Goal: Task Accomplishment & Management: Use online tool/utility

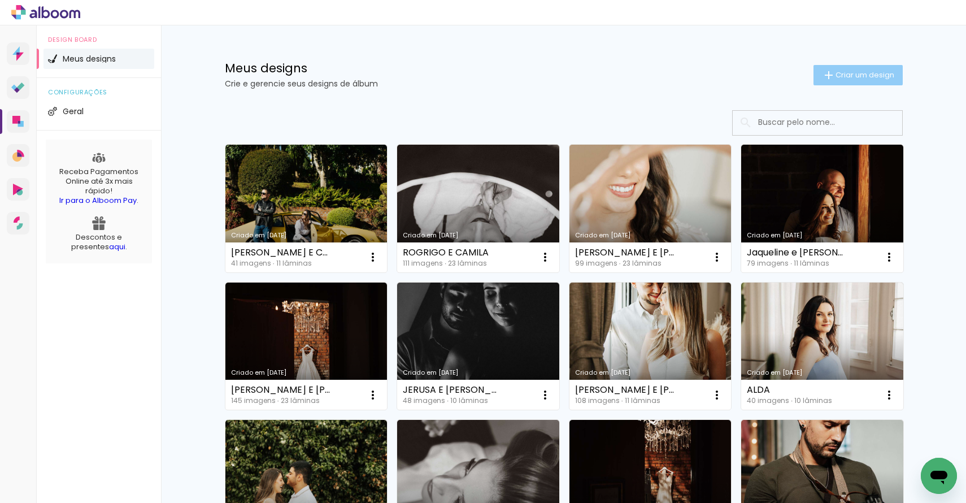
click at [872, 75] on span "Criar um design" at bounding box center [865, 74] width 59 height 7
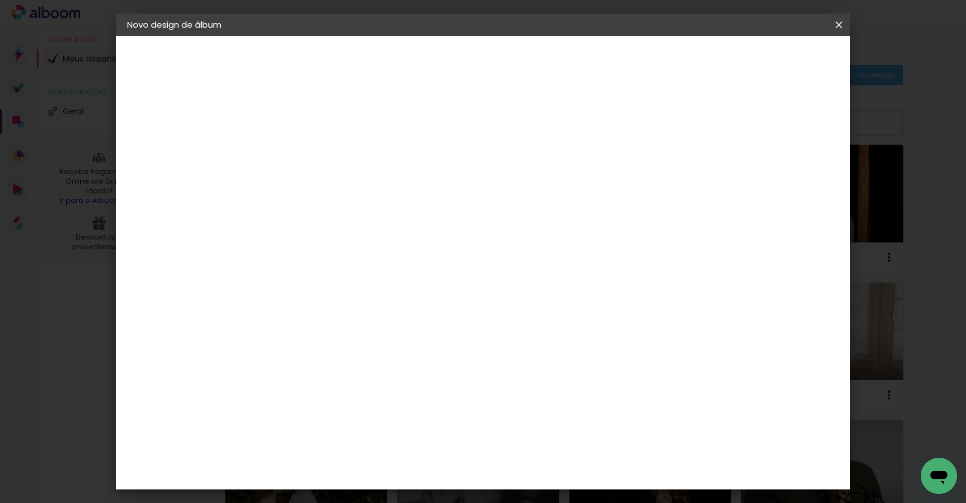
click at [312, 143] on input at bounding box center [312, 152] width 0 height 18
type input "[PERSON_NAME]"
type paper-input "[PERSON_NAME]"
click at [428, 62] on paper-button "Avançar" at bounding box center [399, 59] width 55 height 19
click at [398, 216] on input at bounding box center [341, 215] width 114 height 14
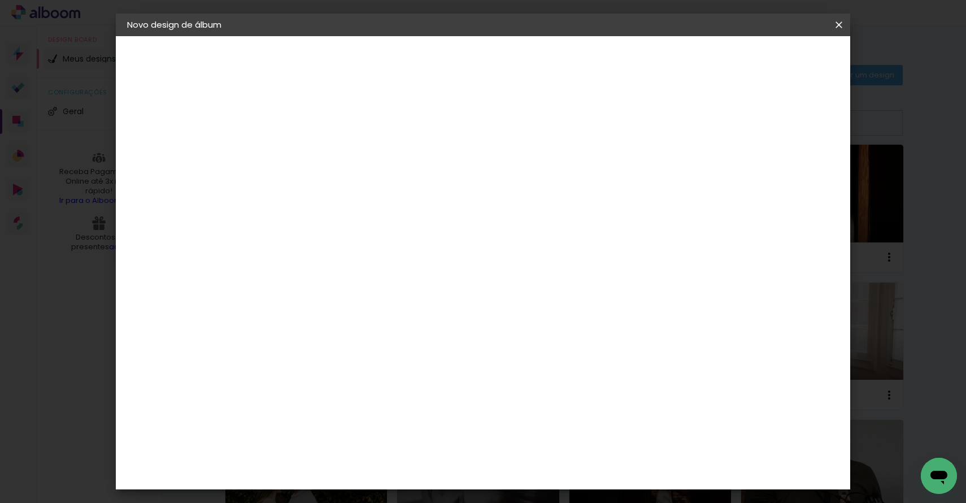
type input "VIA"
type paper-input "VIA"
click at [379, 246] on paper-item "Viacolor" at bounding box center [329, 255] width 99 height 25
click at [493, 68] on paper-button "Avançar" at bounding box center [465, 59] width 55 height 19
click at [370, 206] on div at bounding box center [341, 206] width 58 height 1
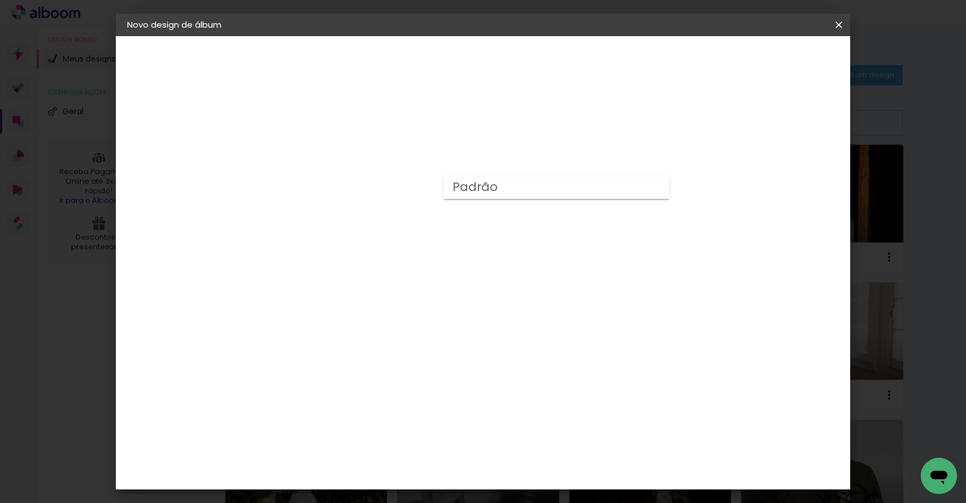
click at [504, 192] on paper-item "Padrão" at bounding box center [557, 187] width 226 height 23
type input "Padrão"
click at [496, 65] on paper-button "Avançar" at bounding box center [468, 59] width 55 height 19
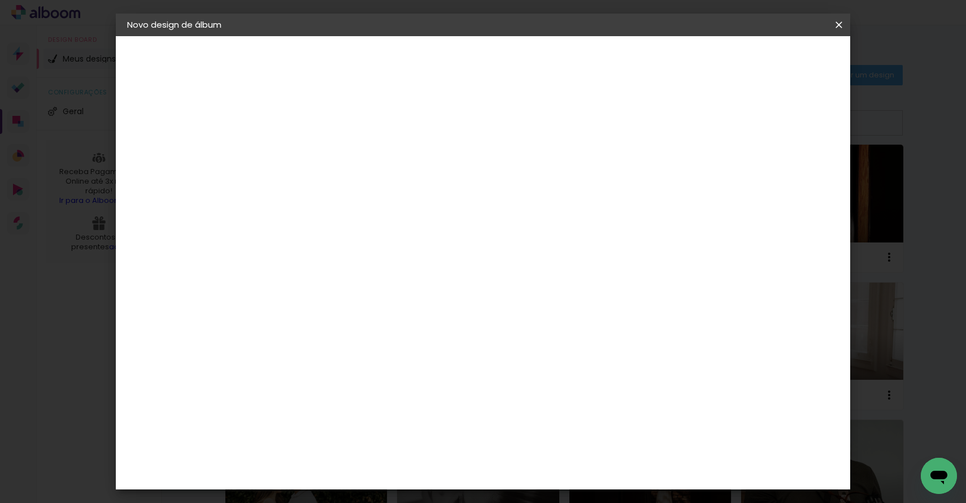
click at [788, 65] on paper-button "Iniciar design" at bounding box center [751, 59] width 74 height 19
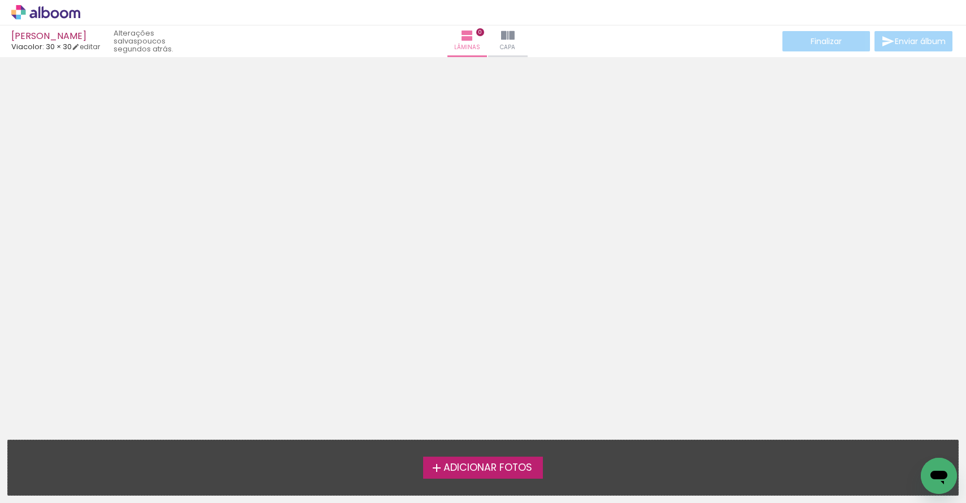
click at [492, 469] on span "Adicionar Fotos" at bounding box center [488, 468] width 89 height 10
click at [0, 0] on input "file" at bounding box center [0, 0] width 0 height 0
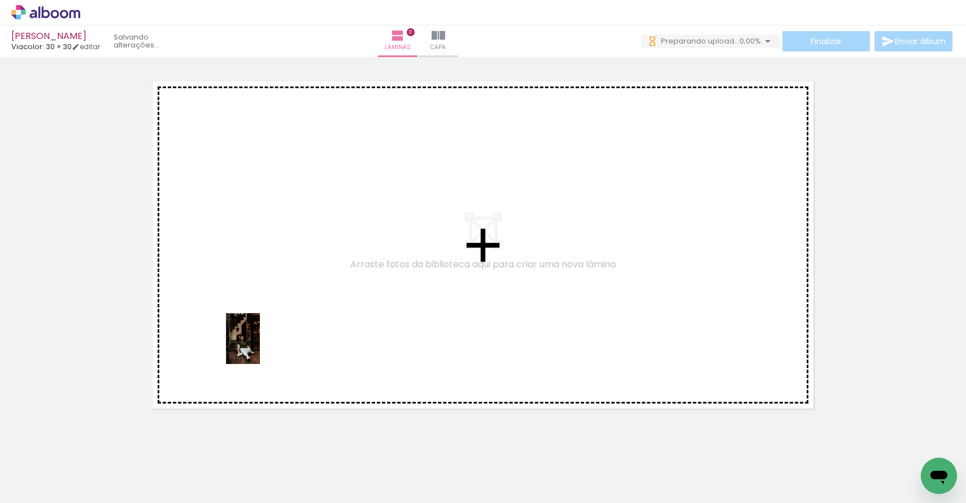
drag, startPoint x: 123, startPoint y: 467, endPoint x: 260, endPoint y: 347, distance: 182.2
click at [260, 347] on quentale-workspace at bounding box center [483, 251] width 966 height 503
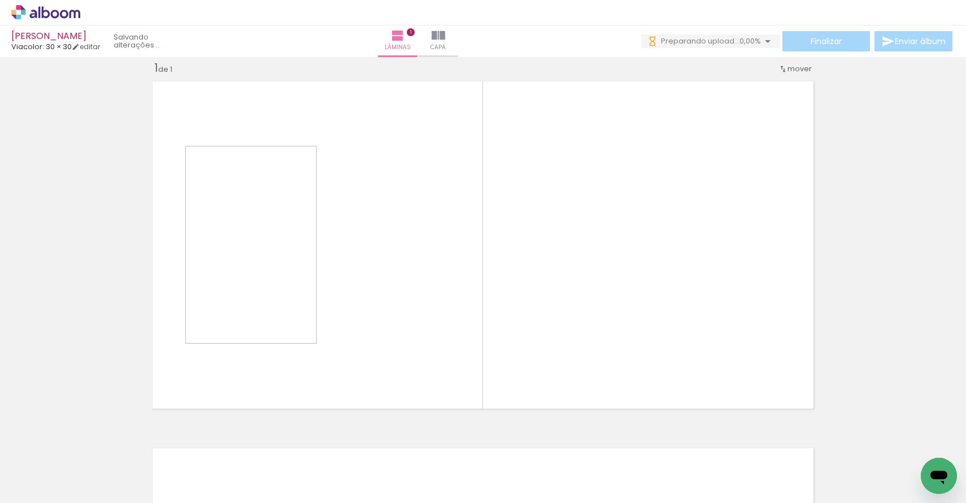
scroll to position [14, 0]
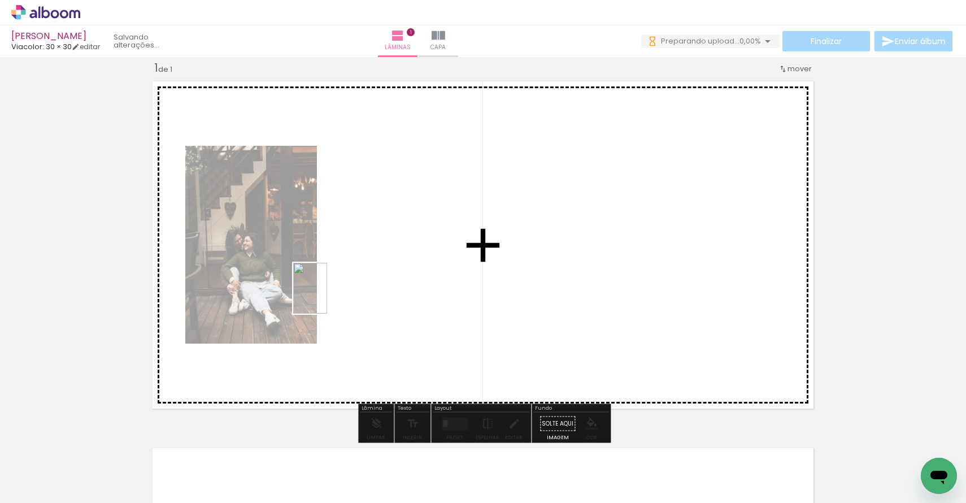
click at [327, 297] on quentale-workspace at bounding box center [483, 251] width 966 height 503
drag, startPoint x: 242, startPoint y: 476, endPoint x: 502, endPoint y: 337, distance: 295.3
click at [504, 337] on quentale-workspace at bounding box center [483, 251] width 966 height 503
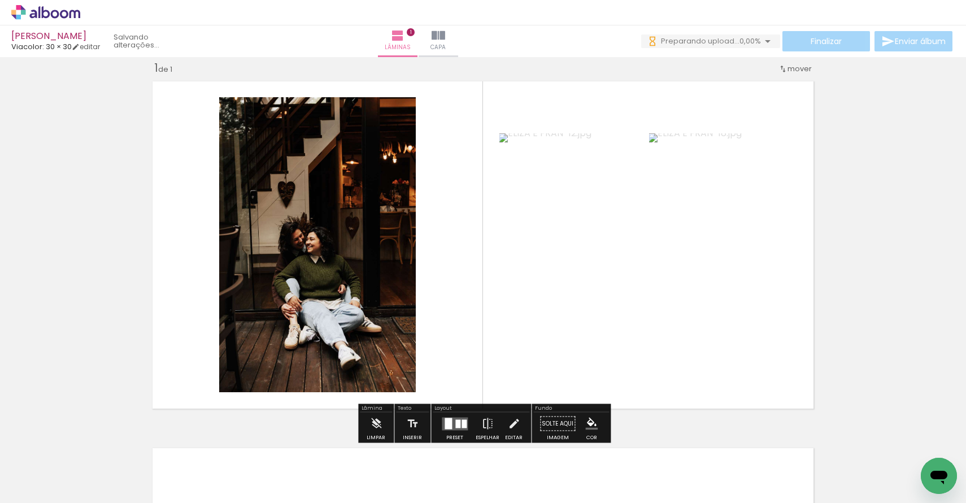
scroll to position [0, 0]
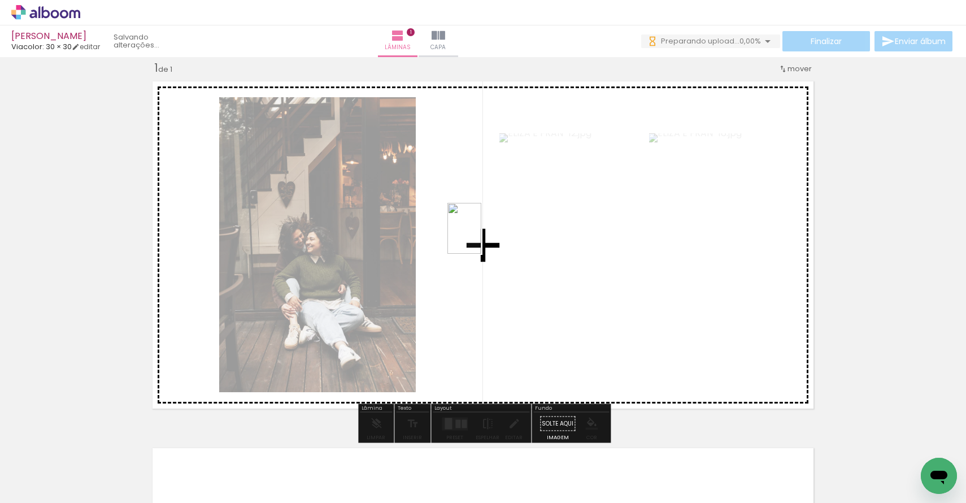
drag, startPoint x: 306, startPoint y: 482, endPoint x: 482, endPoint y: 237, distance: 301.8
click at [482, 237] on quentale-workspace at bounding box center [483, 251] width 966 height 503
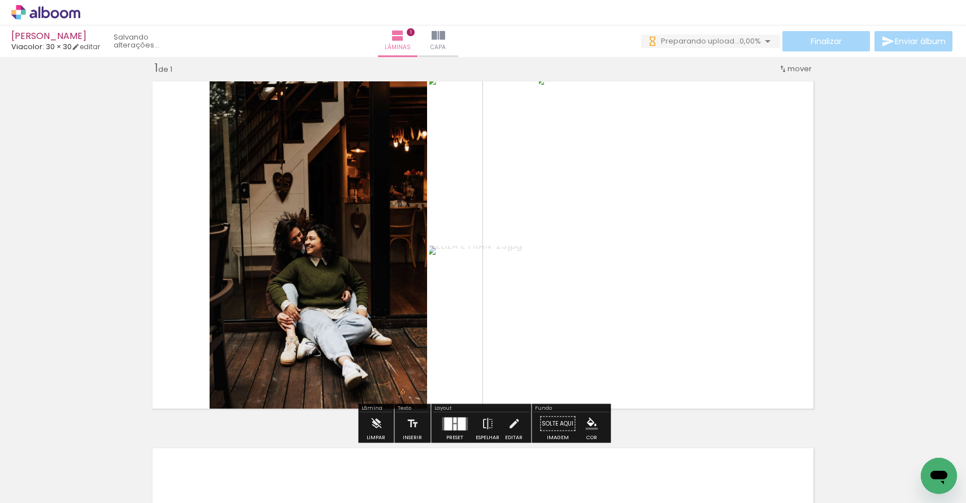
click at [448, 427] on div at bounding box center [448, 423] width 8 height 13
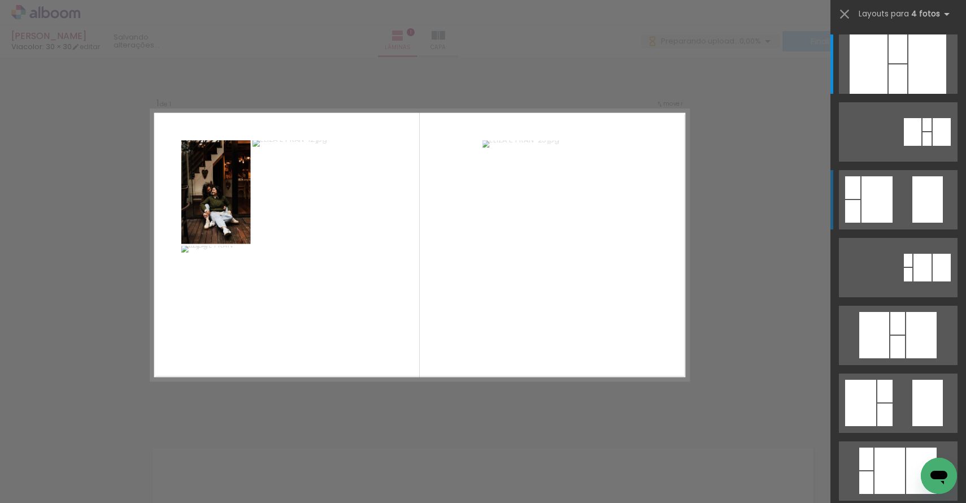
click at [889, 63] on div at bounding box center [898, 48] width 19 height 29
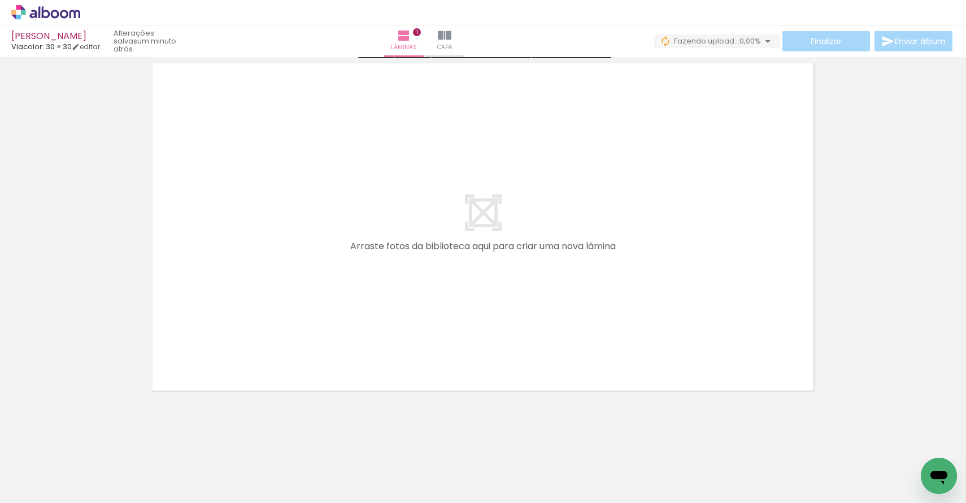
scroll to position [402, 0]
drag, startPoint x: 386, startPoint y: 479, endPoint x: 320, endPoint y: 283, distance: 207.3
click at [320, 282] on quentale-workspace at bounding box center [483, 251] width 966 height 503
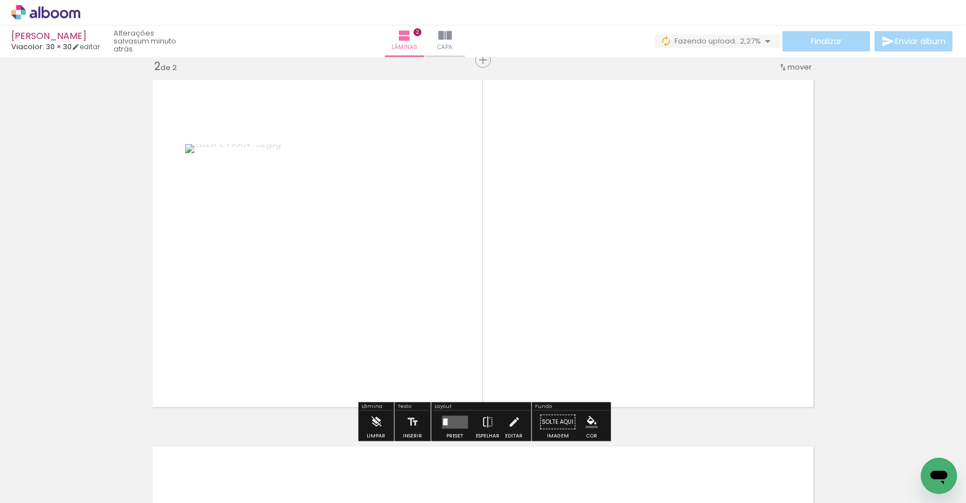
scroll to position [381, 0]
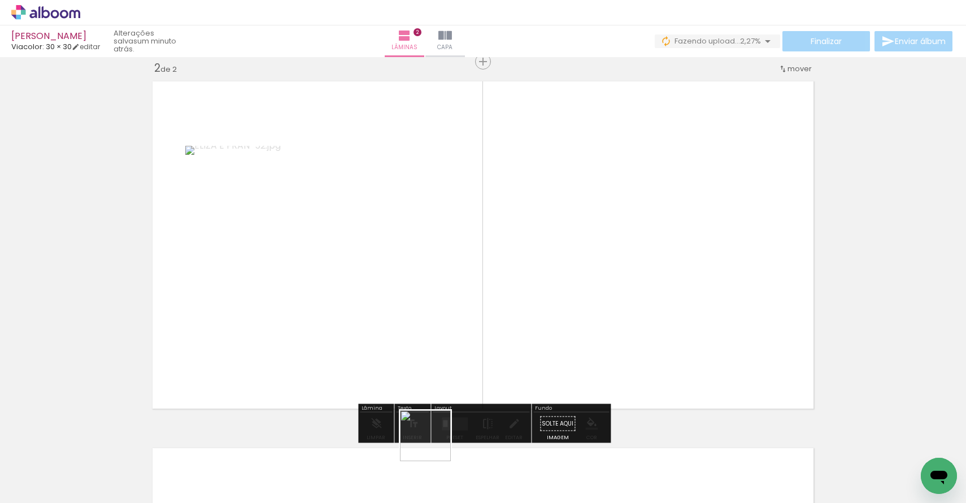
click at [434, 274] on quentale-workspace at bounding box center [483, 251] width 966 height 503
drag, startPoint x: 495, startPoint y: 466, endPoint x: 510, endPoint y: 268, distance: 198.4
click at [510, 268] on quentale-workspace at bounding box center [483, 251] width 966 height 503
click at [457, 423] on div at bounding box center [458, 423] width 5 height 8
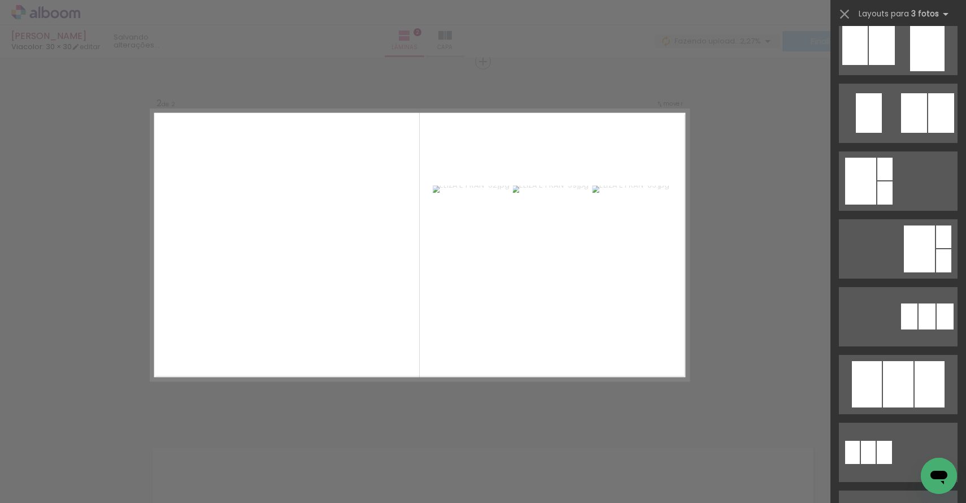
scroll to position [253, 0]
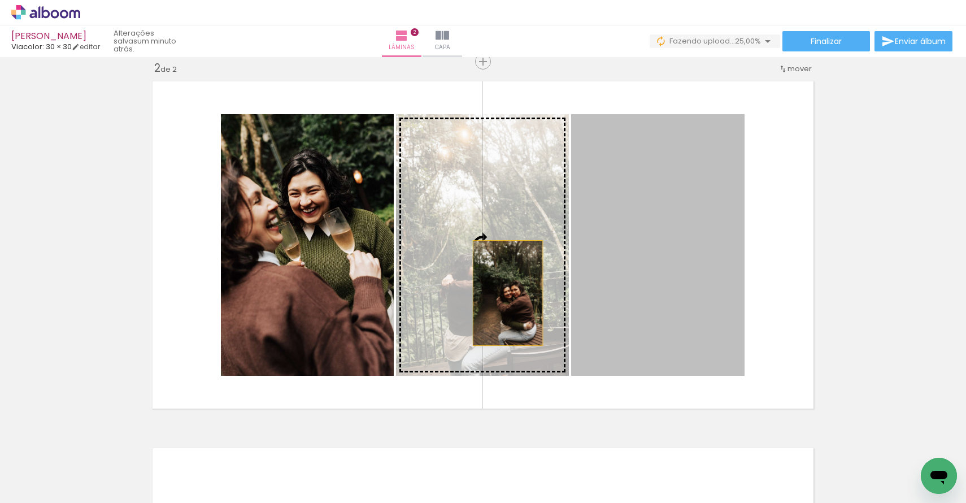
drag, startPoint x: 669, startPoint y: 293, endPoint x: 508, endPoint y: 292, distance: 160.5
click at [0, 0] on slot at bounding box center [0, 0] width 0 height 0
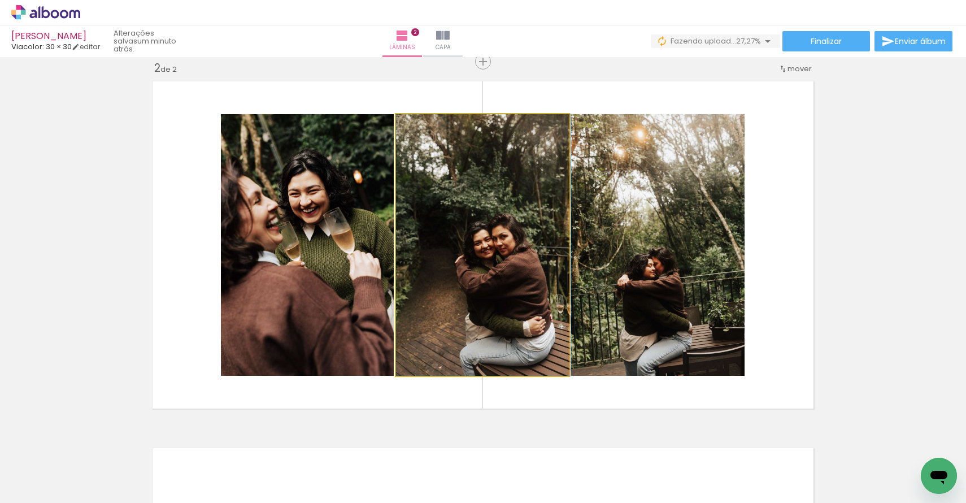
drag, startPoint x: 508, startPoint y: 292, endPoint x: 614, endPoint y: 297, distance: 106.4
click at [0, 0] on slot at bounding box center [0, 0] width 0 height 0
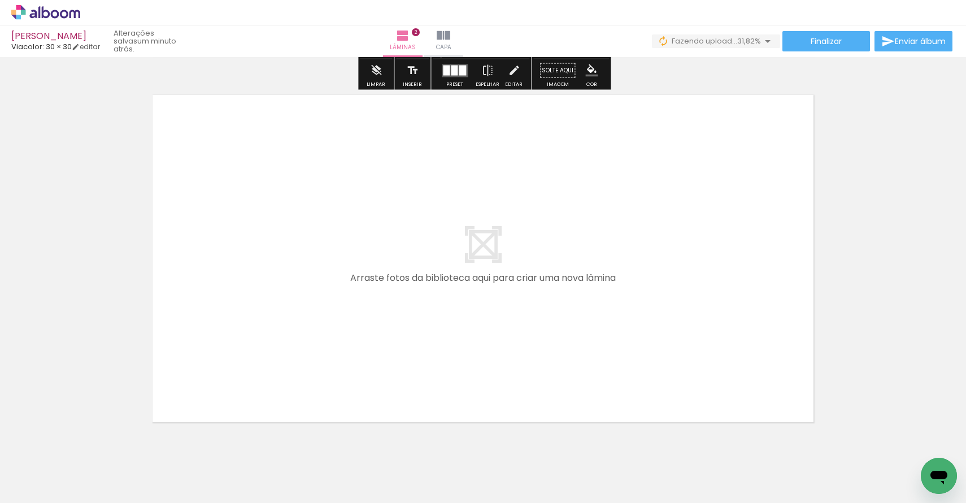
scroll to position [769, 0]
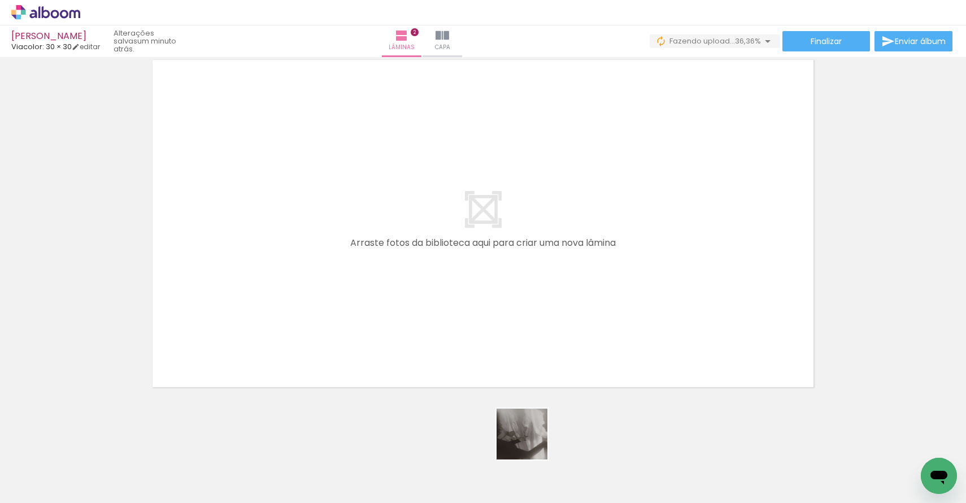
drag, startPoint x: 560, startPoint y: 475, endPoint x: 422, endPoint y: 347, distance: 187.6
click at [422, 347] on quentale-workspace at bounding box center [483, 251] width 966 height 503
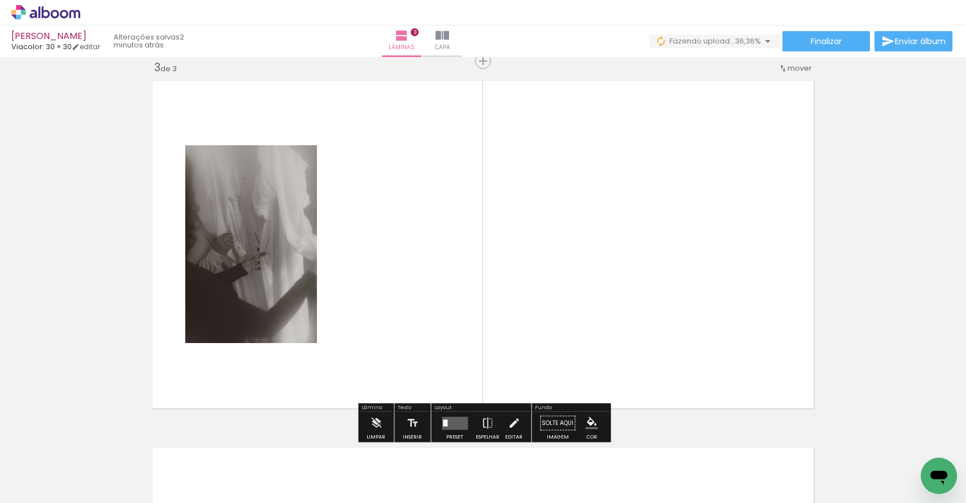
scroll to position [748, 0]
click at [614, 488] on quentale-thumb at bounding box center [619, 464] width 63 height 65
click at [579, 349] on quentale-workspace at bounding box center [483, 251] width 966 height 503
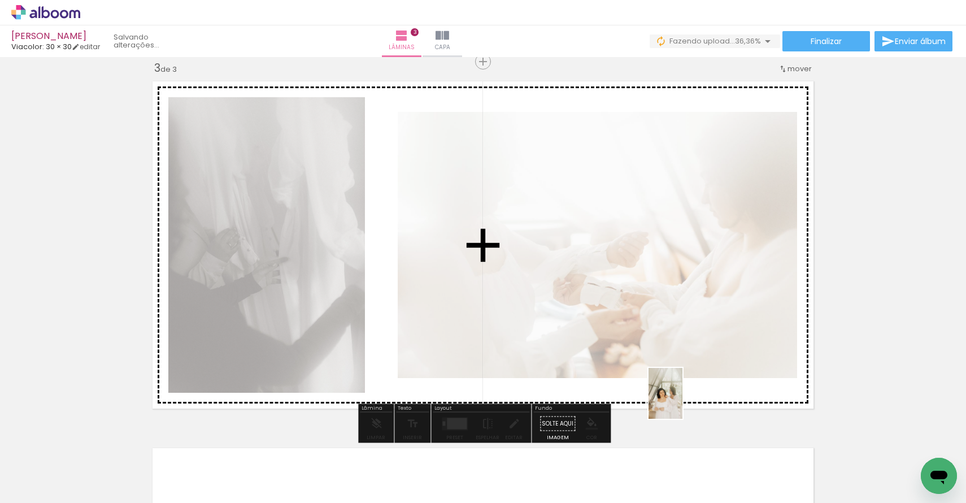
drag, startPoint x: 683, startPoint y: 476, endPoint x: 683, endPoint y: 402, distance: 74.0
click at [683, 402] on quentale-workspace at bounding box center [483, 251] width 966 height 503
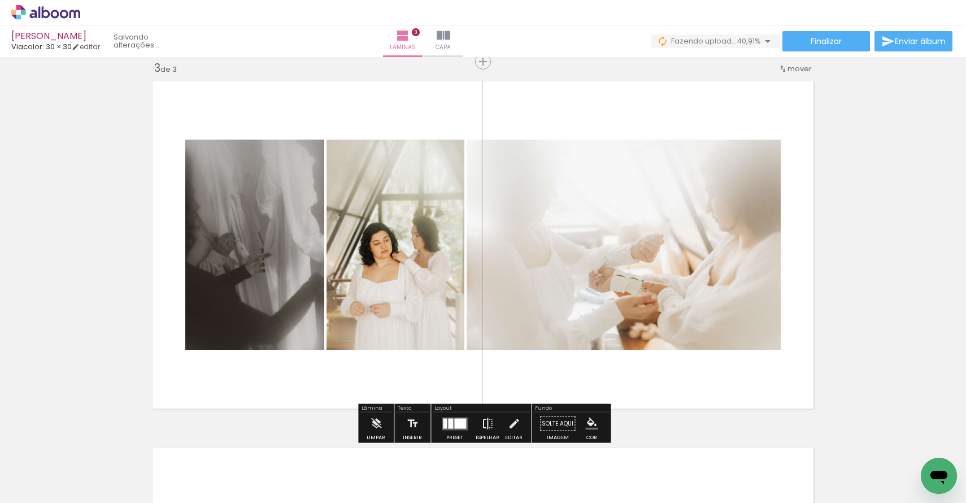
click at [483, 425] on iron-icon at bounding box center [488, 424] width 12 height 23
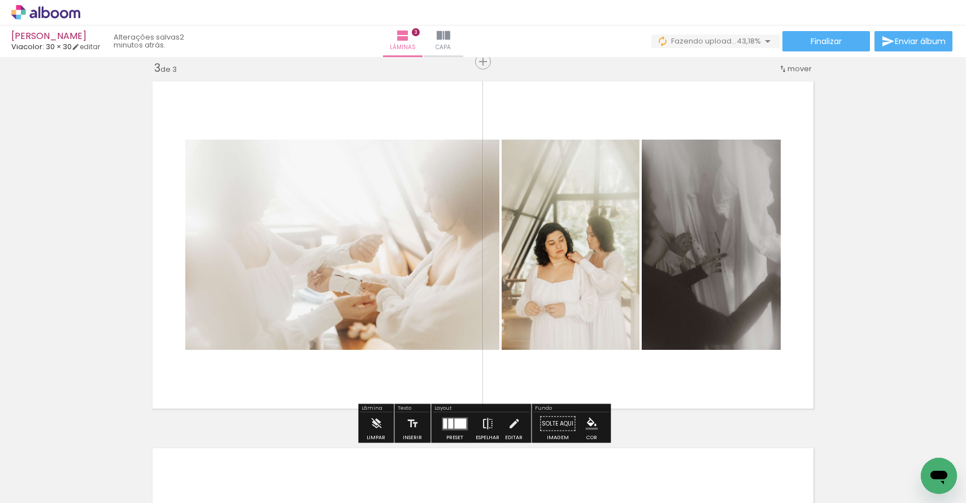
click at [483, 425] on iron-icon at bounding box center [488, 424] width 12 height 23
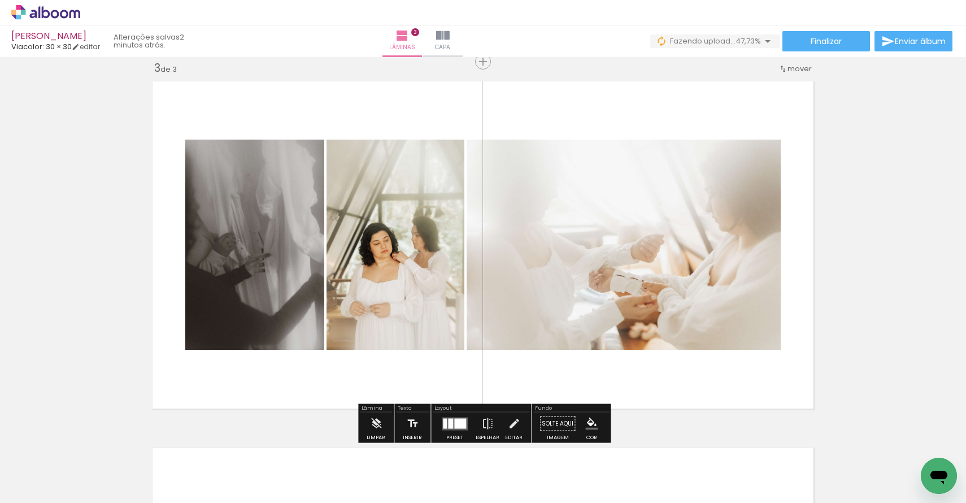
click at [449, 418] on div at bounding box center [450, 423] width 5 height 10
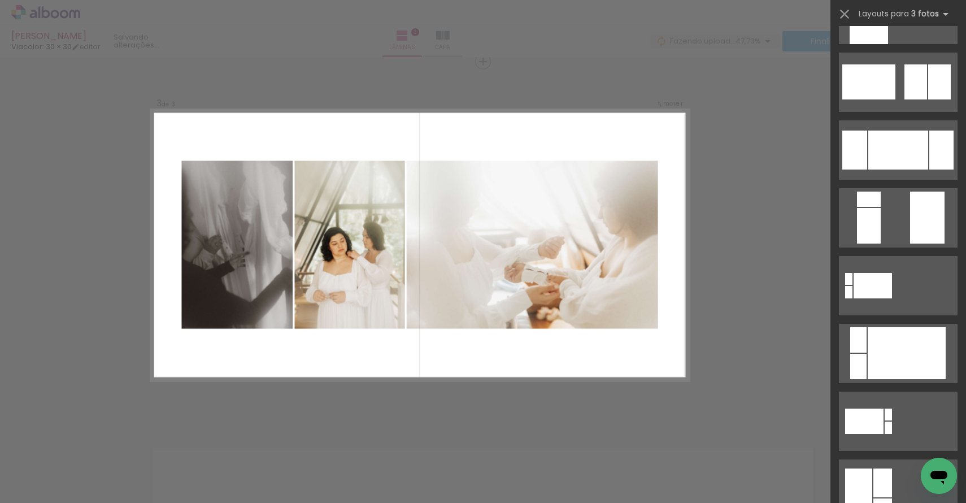
scroll to position [0, 0]
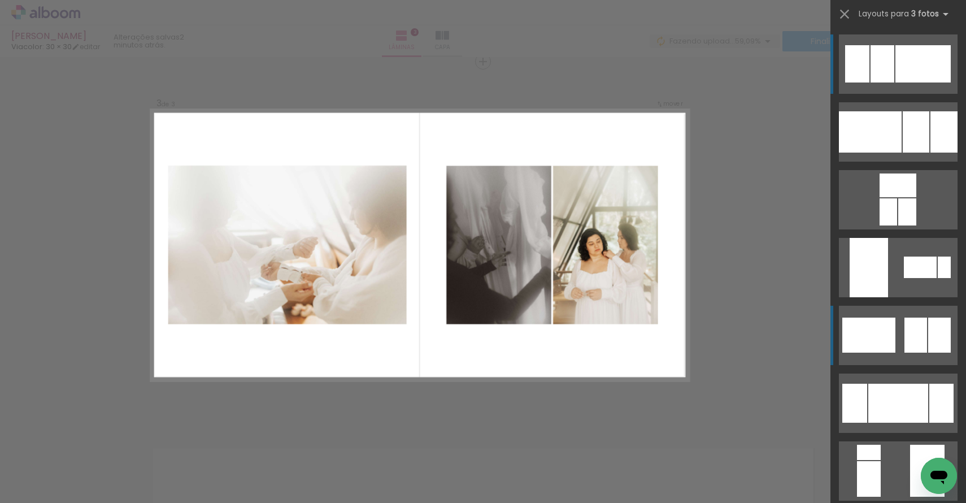
click at [895, 83] on div at bounding box center [883, 63] width 24 height 37
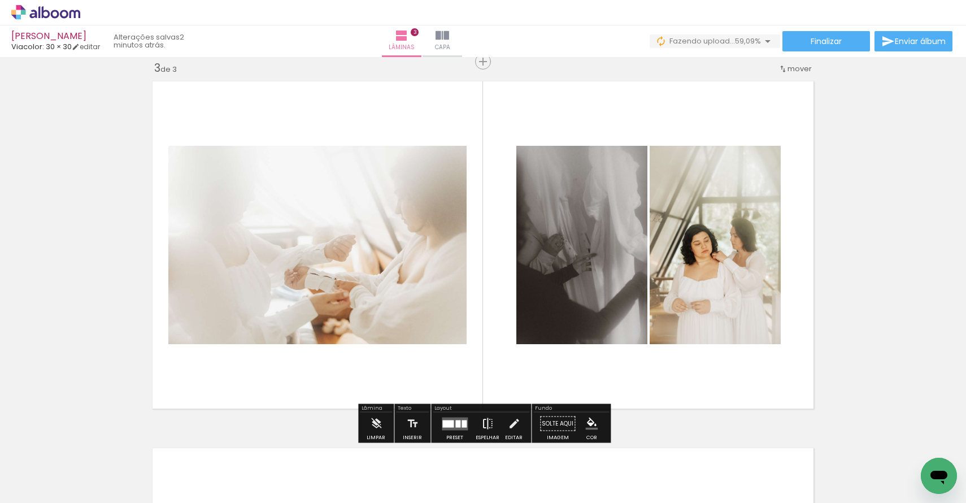
click at [487, 421] on iron-icon at bounding box center [488, 424] width 12 height 23
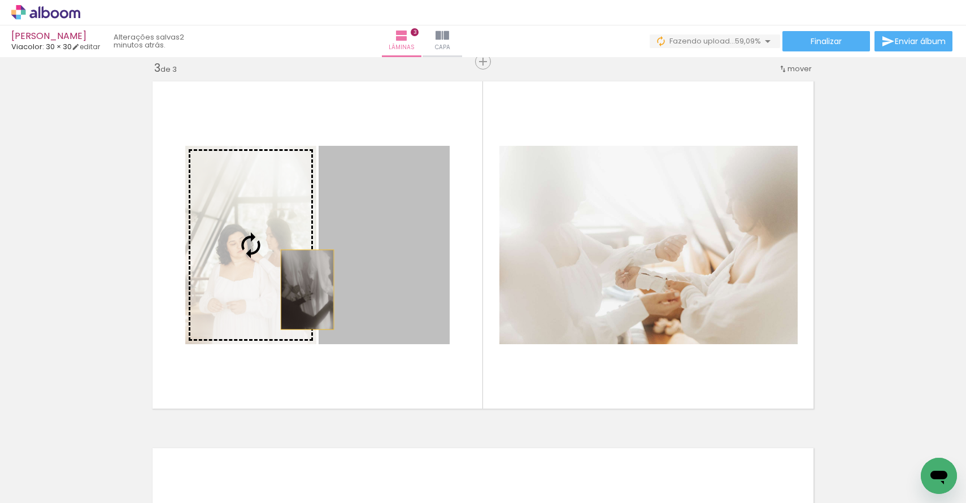
drag, startPoint x: 410, startPoint y: 287, endPoint x: 306, endPoint y: 289, distance: 104.6
click at [0, 0] on slot at bounding box center [0, 0] width 0 height 0
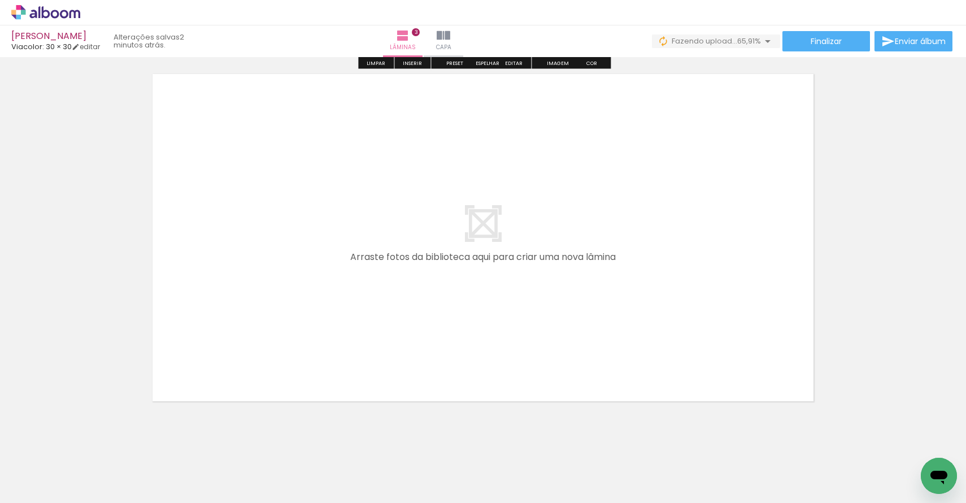
scroll to position [1136, 0]
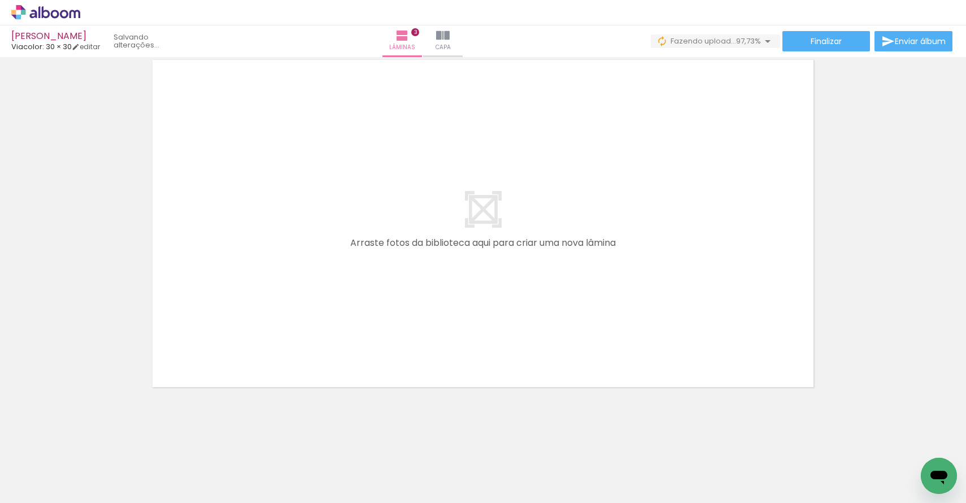
drag, startPoint x: 765, startPoint y: 479, endPoint x: 622, endPoint y: 304, distance: 225.4
click at [622, 304] on quentale-workspace at bounding box center [483, 251] width 966 height 503
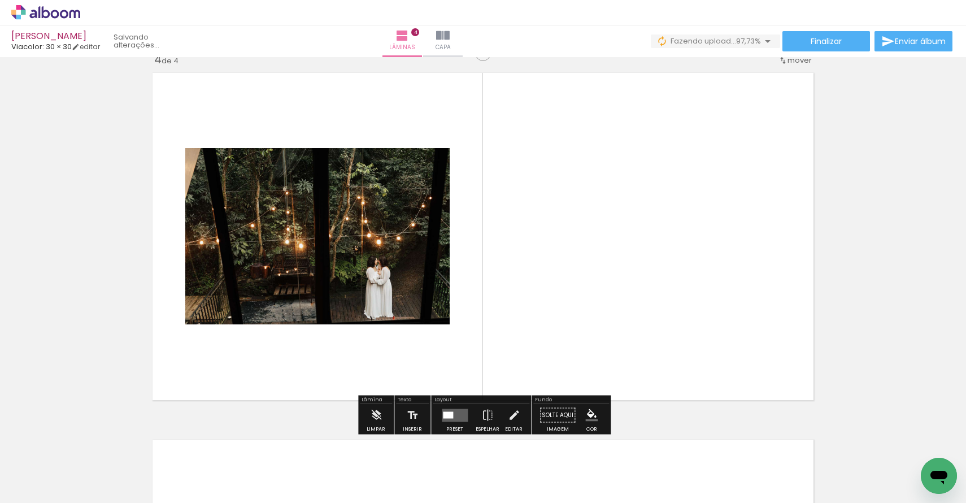
scroll to position [1115, 0]
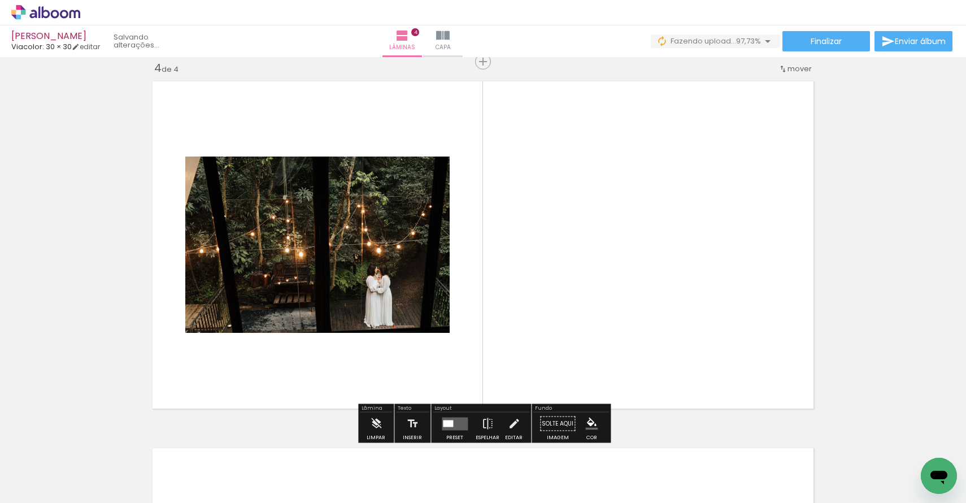
click at [449, 420] on div at bounding box center [448, 423] width 10 height 7
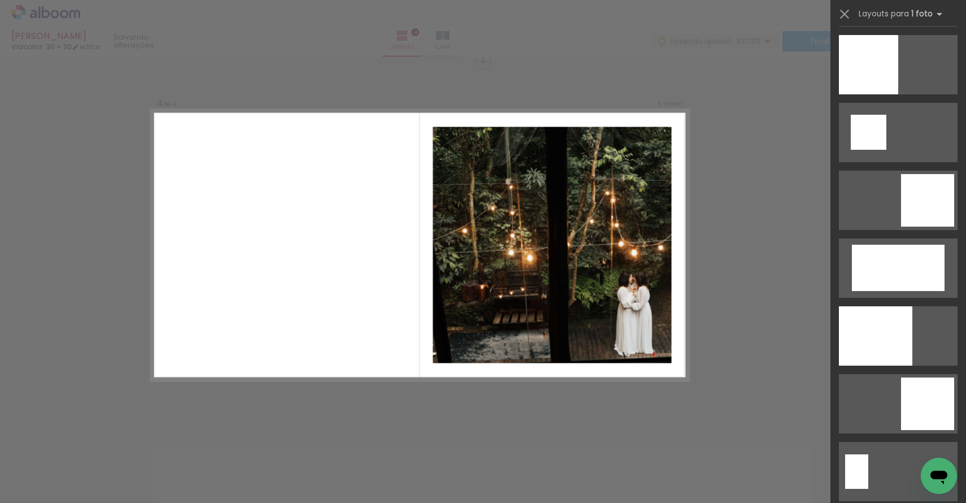
scroll to position [1708, 0]
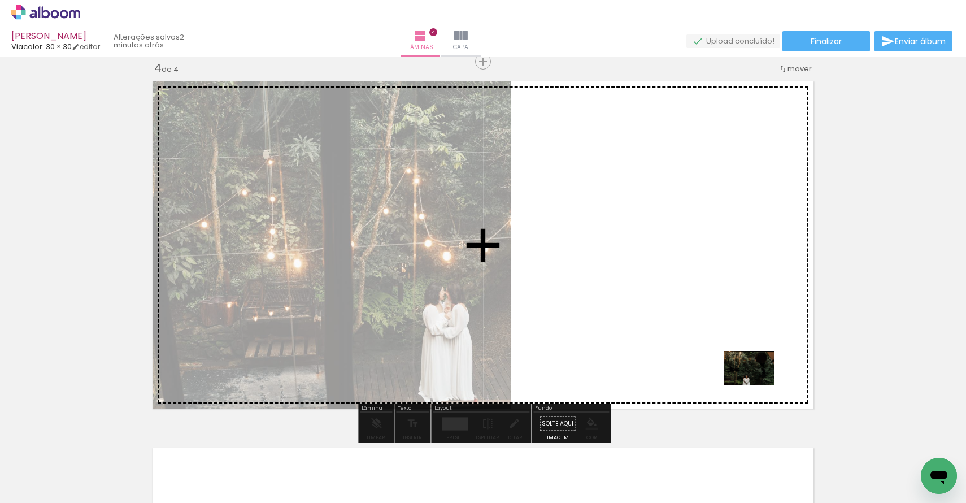
drag, startPoint x: 796, startPoint y: 480, endPoint x: 757, endPoint y: 385, distance: 103.2
click at [757, 385] on quentale-workspace at bounding box center [483, 251] width 966 height 503
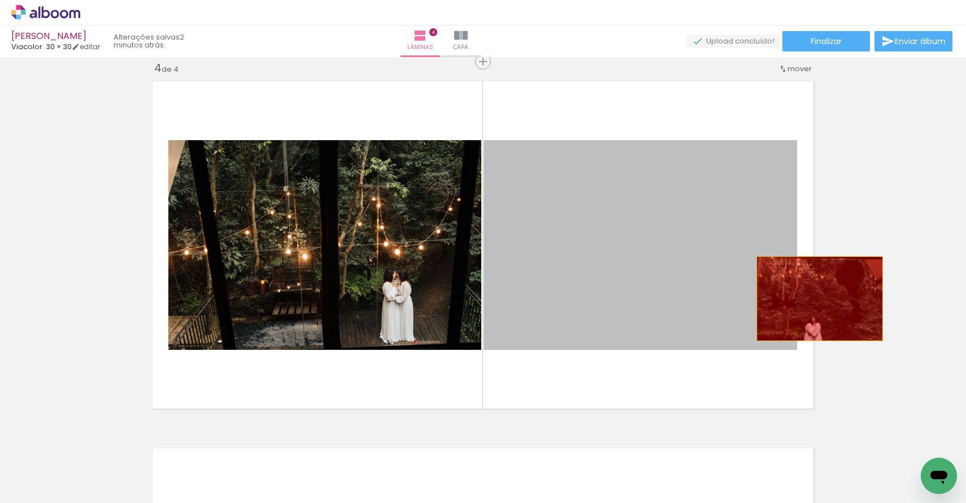
drag, startPoint x: 645, startPoint y: 279, endPoint x: 852, endPoint y: 301, distance: 208.7
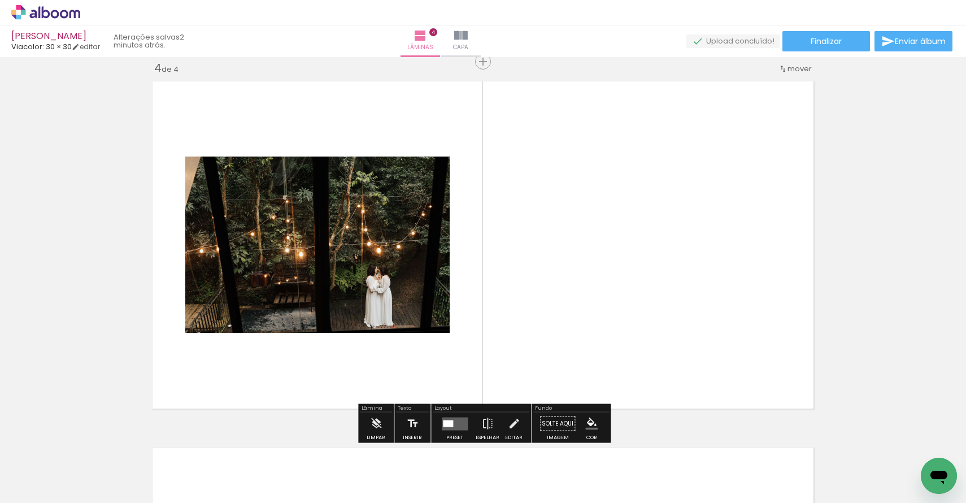
drag, startPoint x: 875, startPoint y: 470, endPoint x: 685, endPoint y: 267, distance: 278.3
click at [685, 267] on quentale-workspace at bounding box center [483, 251] width 966 height 503
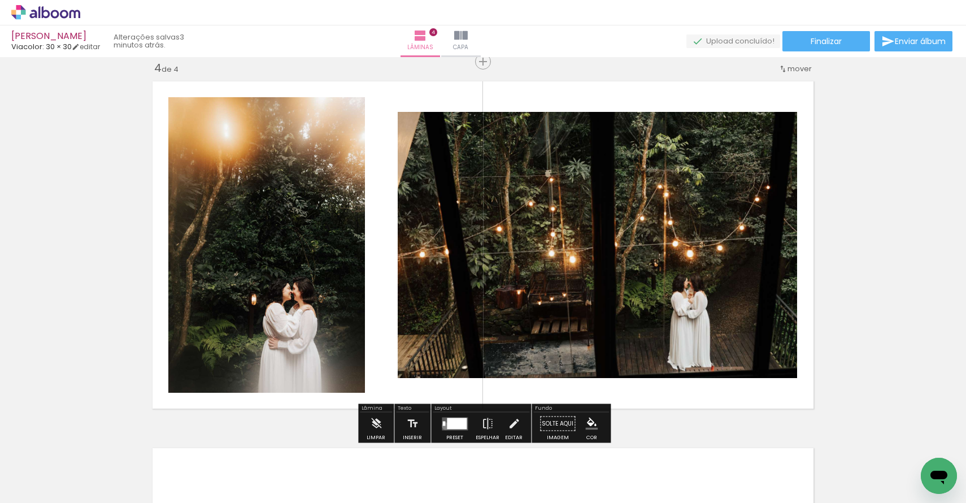
click at [443, 426] on quentale-layouter at bounding box center [455, 423] width 26 height 13
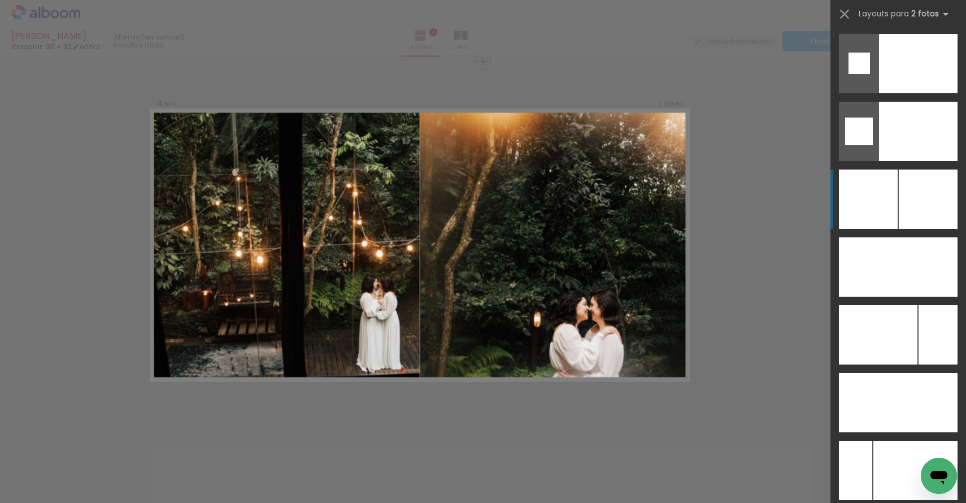
scroll to position [4821, 0]
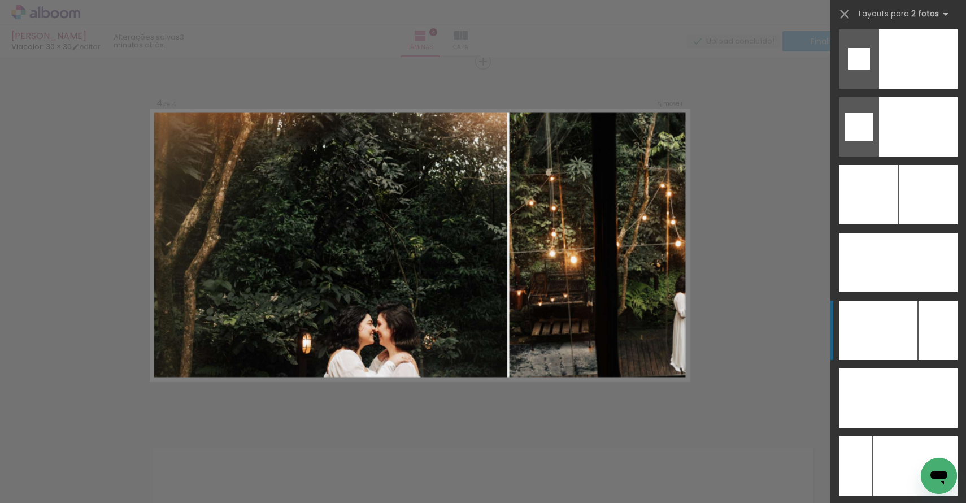
click at [888, 320] on div at bounding box center [878, 330] width 79 height 59
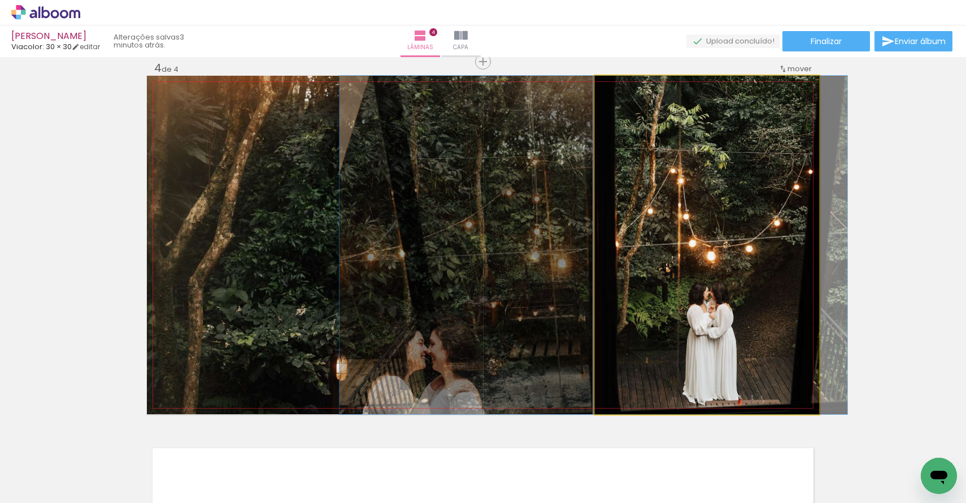
drag, startPoint x: 732, startPoint y: 280, endPoint x: 559, endPoint y: 268, distance: 173.9
click at [0, 0] on slot at bounding box center [0, 0] width 0 height 0
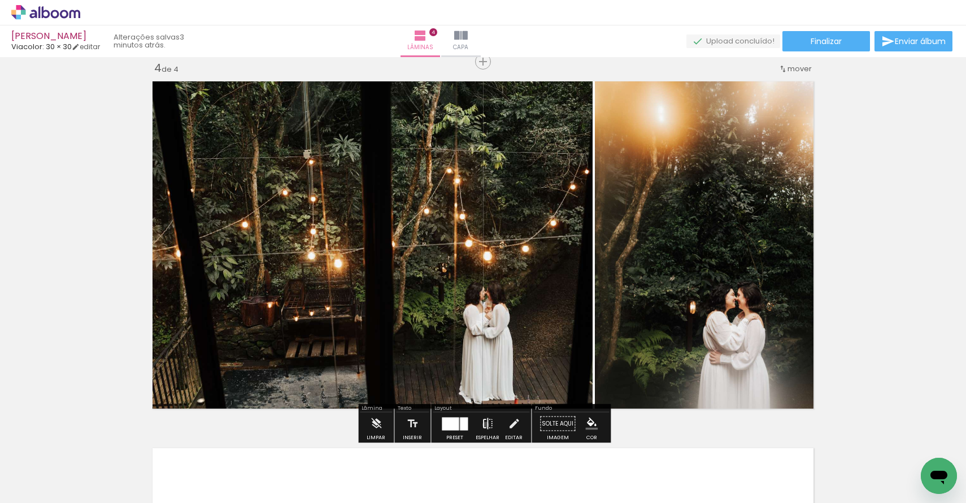
click at [483, 424] on iron-icon at bounding box center [488, 424] width 12 height 23
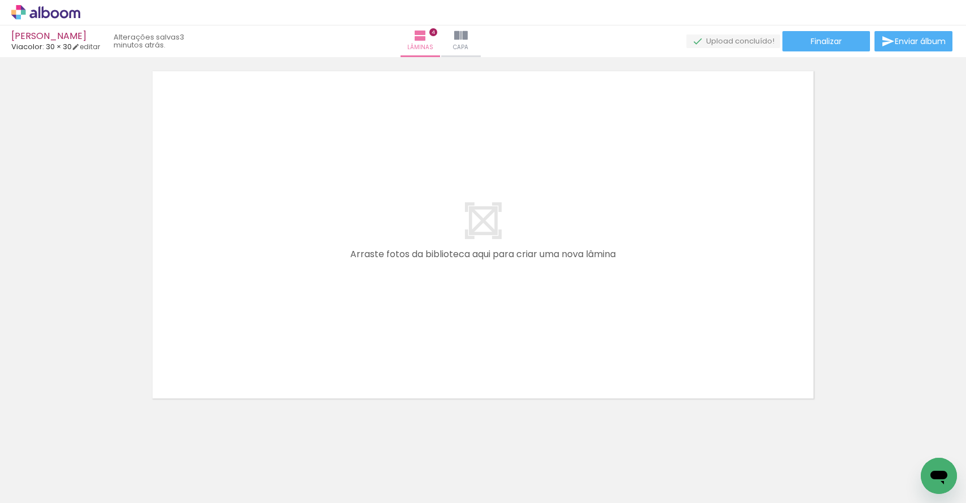
scroll to position [1491, 0]
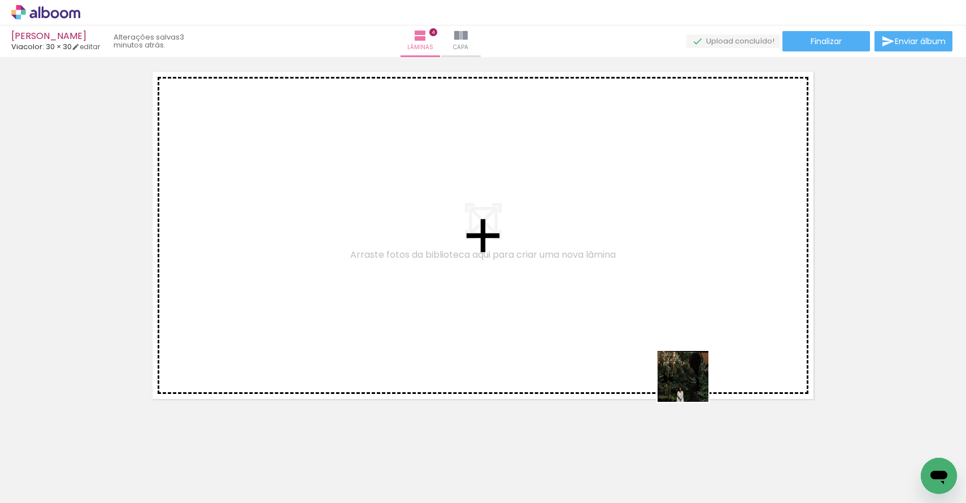
drag, startPoint x: 799, startPoint y: 465, endPoint x: 594, endPoint y: 327, distance: 247.5
click at [594, 327] on quentale-workspace at bounding box center [483, 251] width 966 height 503
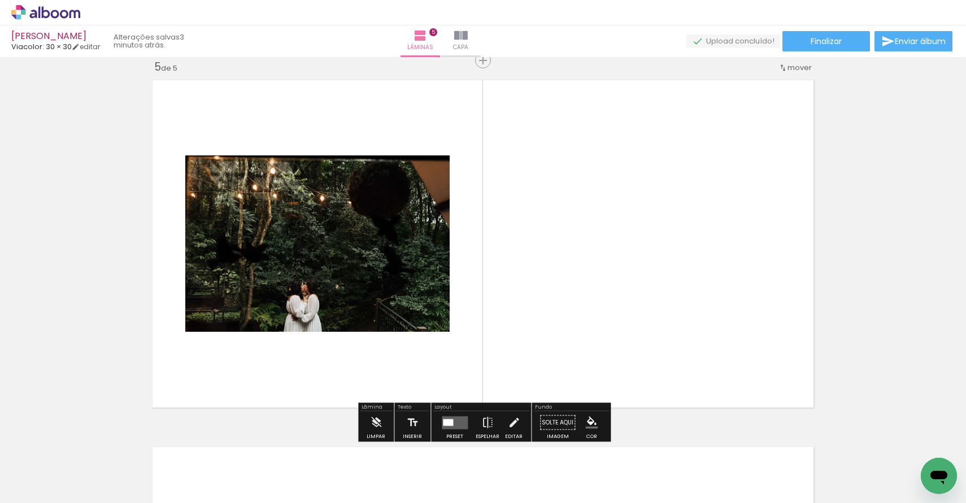
scroll to position [1481, 0]
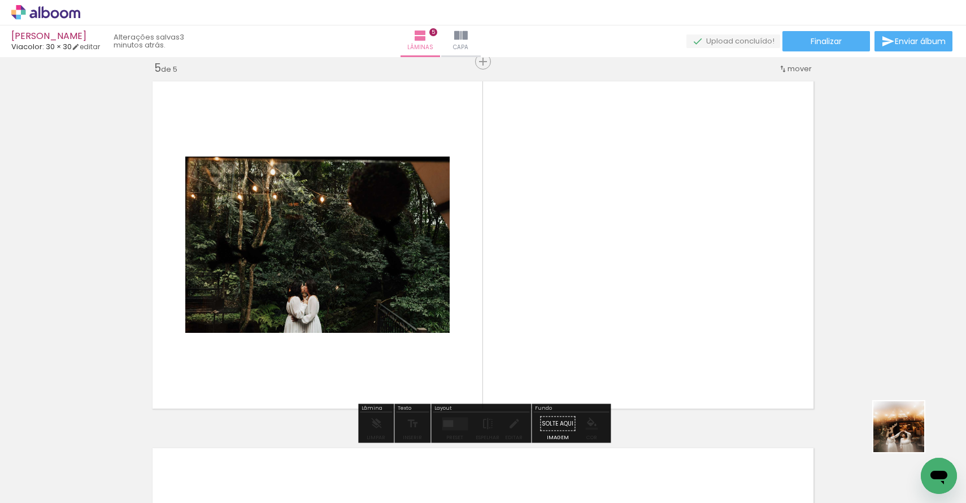
drag, startPoint x: 929, startPoint y: 448, endPoint x: 779, endPoint y: 305, distance: 207.1
click at [779, 305] on quentale-workspace at bounding box center [483, 251] width 966 height 503
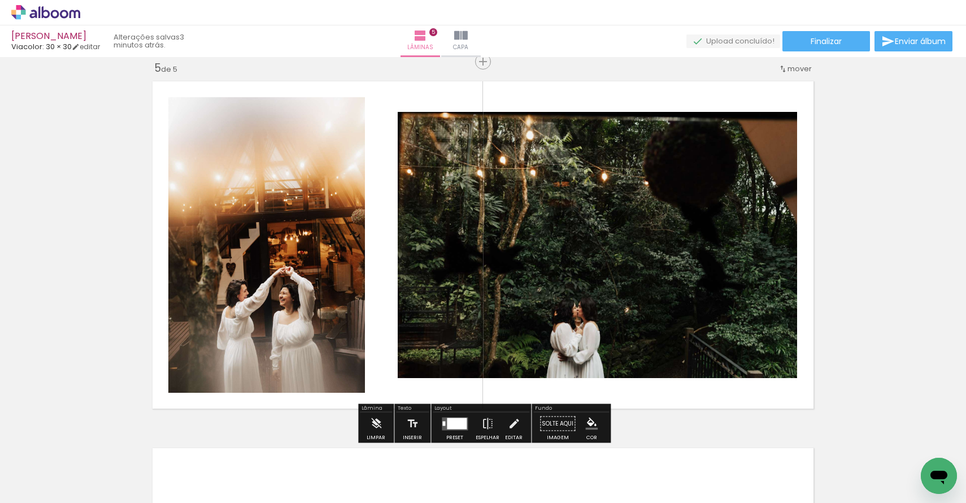
scroll to position [0, 279]
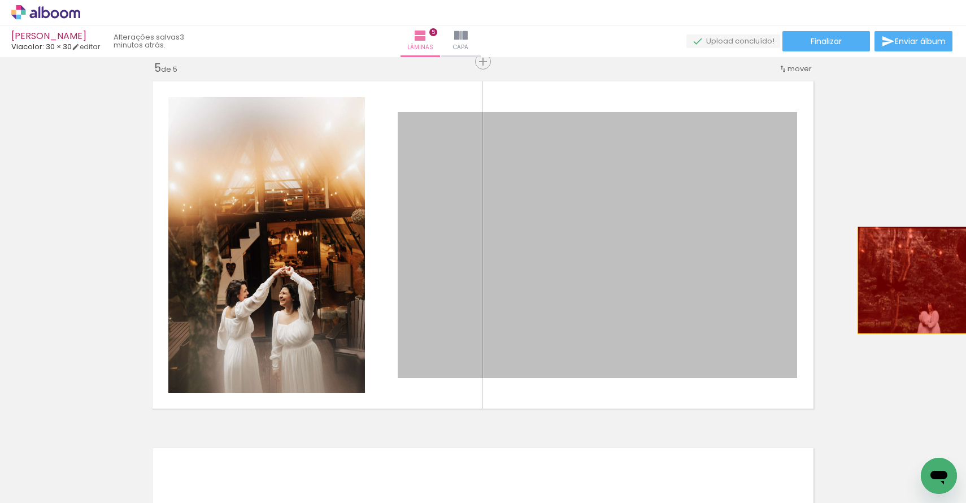
drag, startPoint x: 609, startPoint y: 337, endPoint x: 938, endPoint y: 280, distance: 334.0
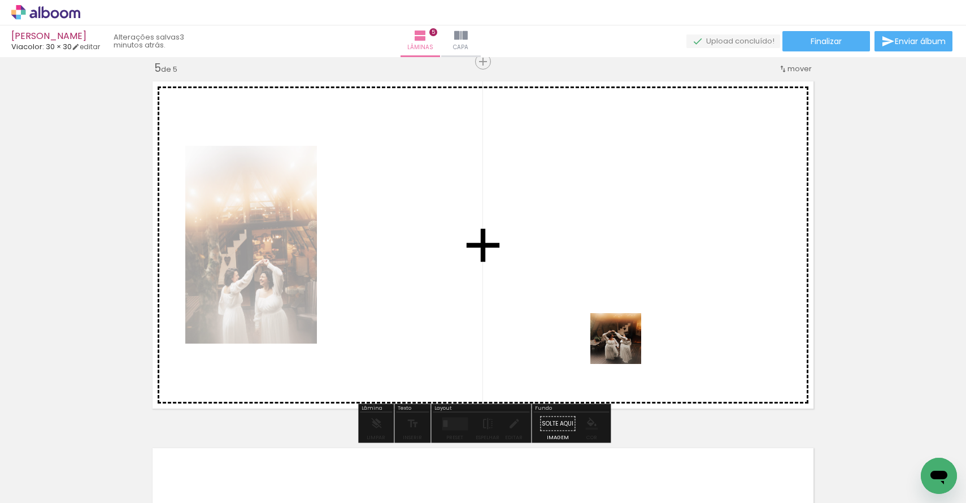
drag, startPoint x: 716, startPoint y: 482, endPoint x: 623, endPoint y: 346, distance: 165.1
click at [623, 346] on quentale-workspace at bounding box center [483, 251] width 966 height 503
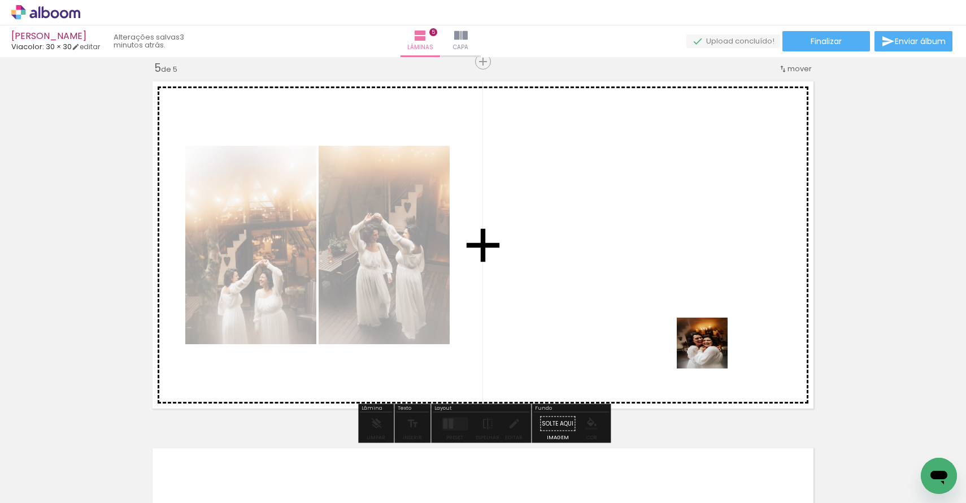
drag, startPoint x: 787, startPoint y: 475, endPoint x: 671, endPoint y: 309, distance: 202.1
click at [671, 309] on quentale-workspace at bounding box center [483, 251] width 966 height 503
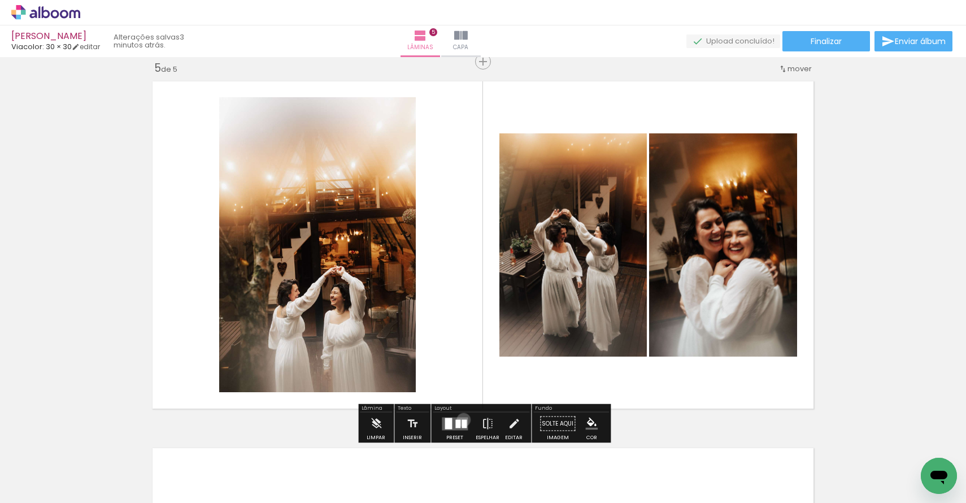
click at [462, 419] on div at bounding box center [464, 423] width 5 height 8
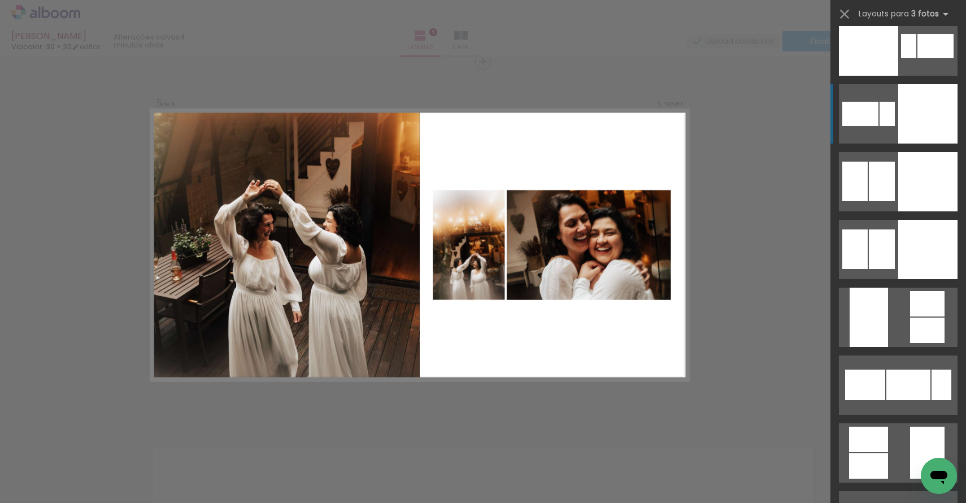
scroll to position [4991, 0]
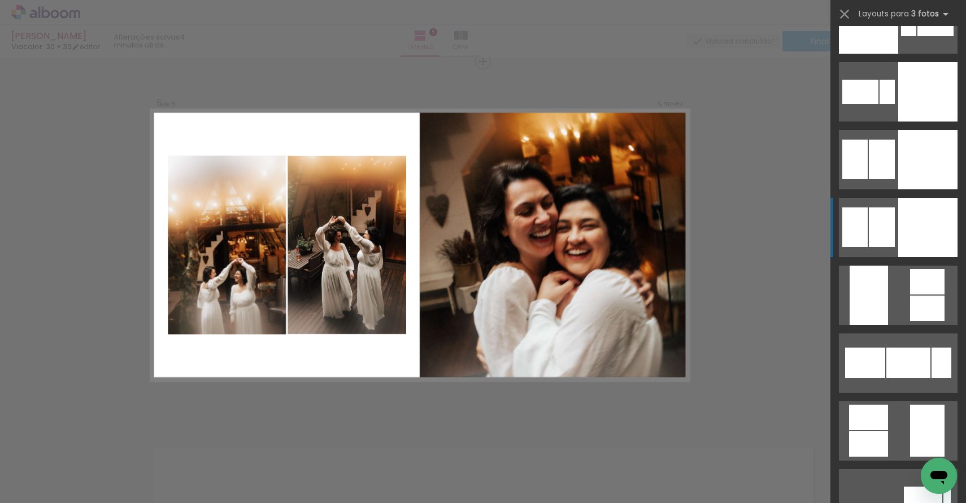
click at [901, 36] on div at bounding box center [908, 24] width 15 height 24
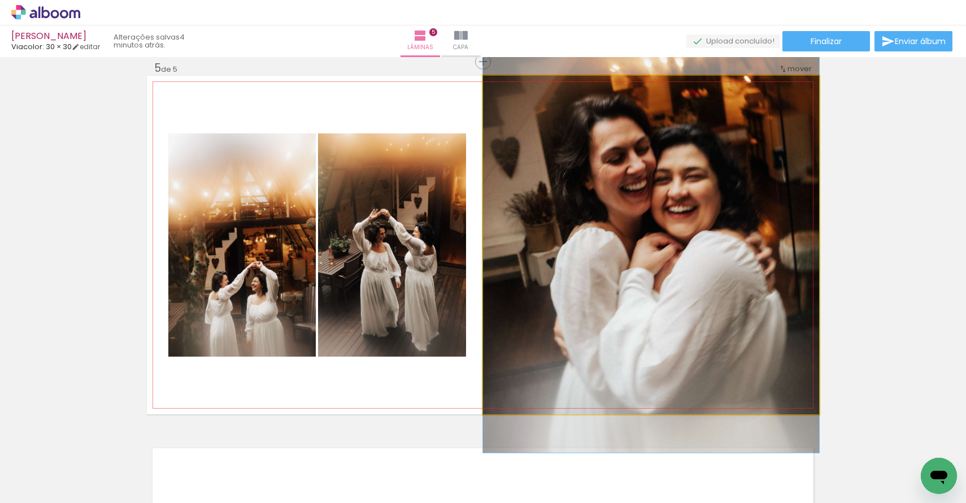
drag, startPoint x: 700, startPoint y: 242, endPoint x: 694, endPoint y: 198, distance: 45.1
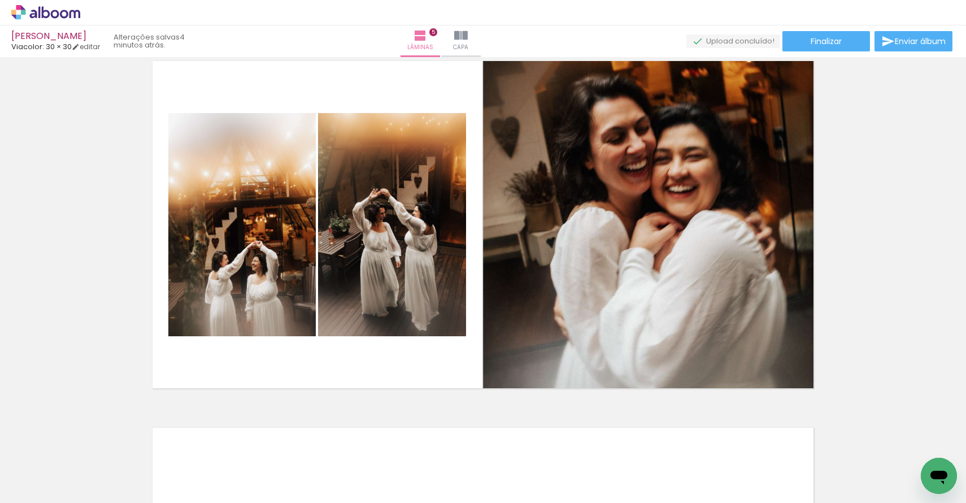
scroll to position [1501, 0]
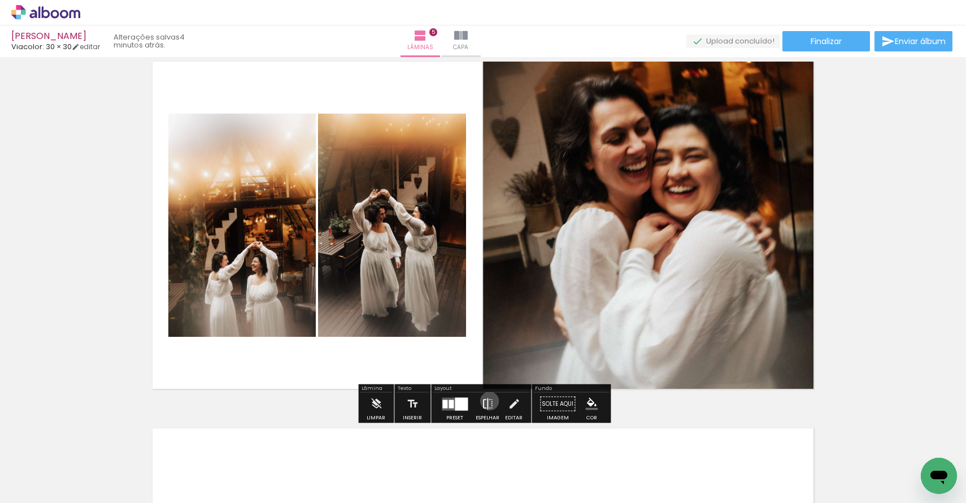
click at [487, 401] on iron-icon at bounding box center [488, 404] width 12 height 23
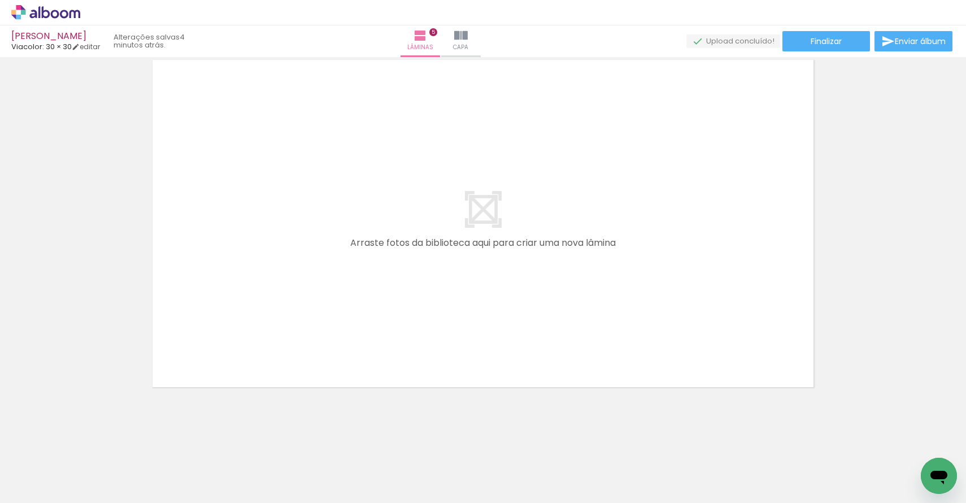
scroll to position [0, 491]
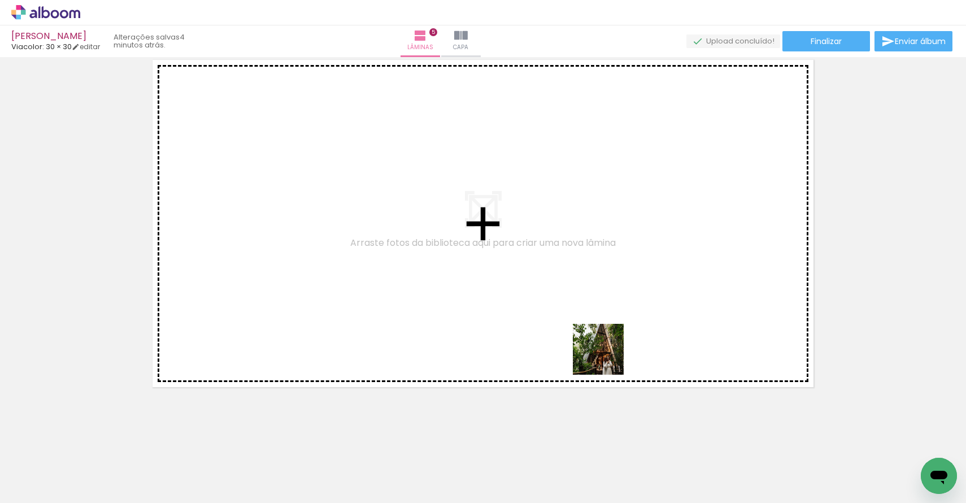
click at [596, 348] on quentale-workspace at bounding box center [483, 251] width 966 height 503
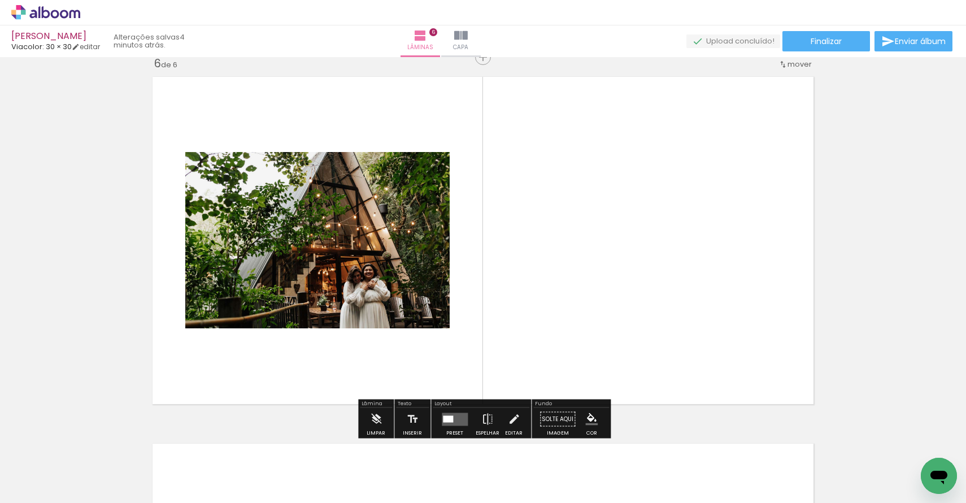
scroll to position [1848, 0]
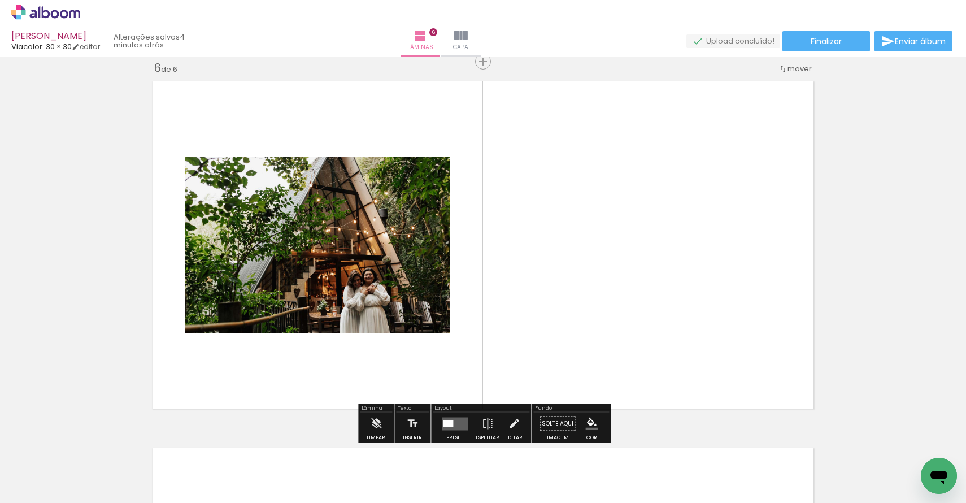
drag, startPoint x: 776, startPoint y: 470, endPoint x: 732, endPoint y: 272, distance: 202.1
click at [732, 272] on quentale-workspace at bounding box center [483, 251] width 966 height 503
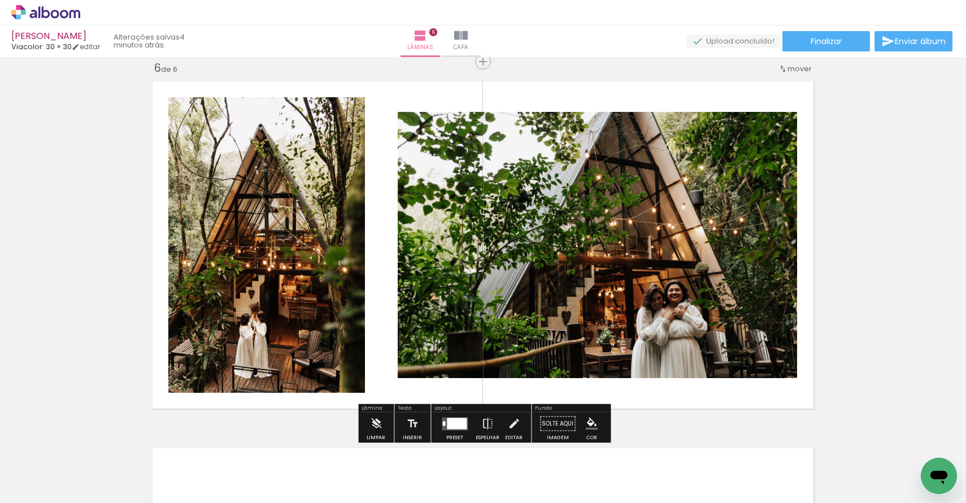
click at [457, 424] on div at bounding box center [457, 423] width 20 height 11
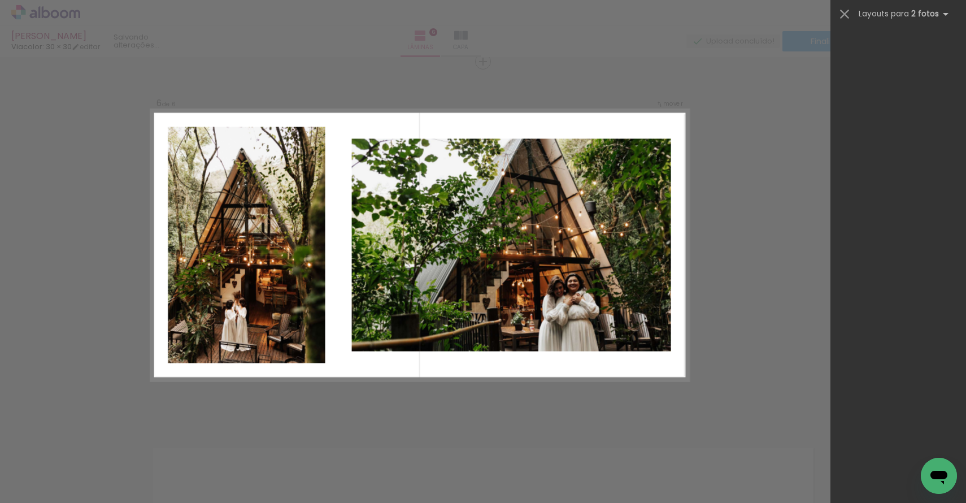
scroll to position [0, 0]
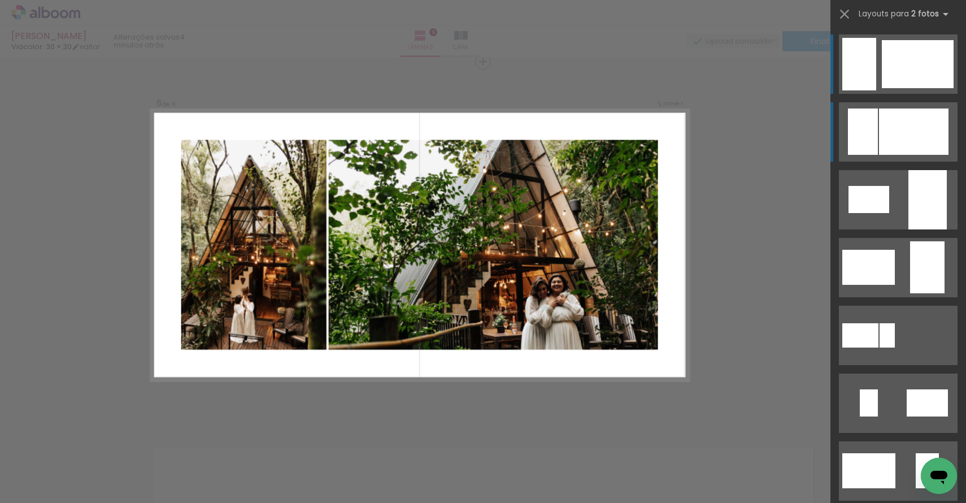
click at [898, 125] on div at bounding box center [914, 132] width 70 height 46
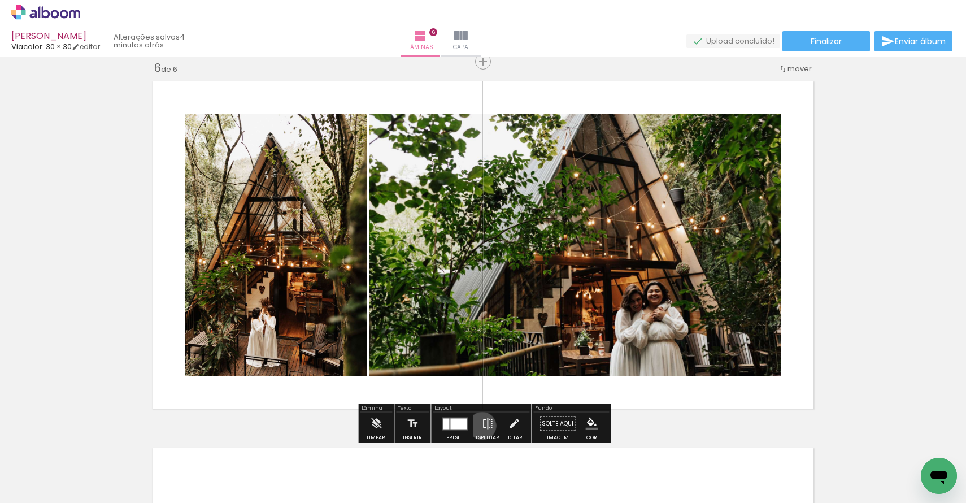
click at [482, 426] on iron-icon at bounding box center [488, 424] width 12 height 23
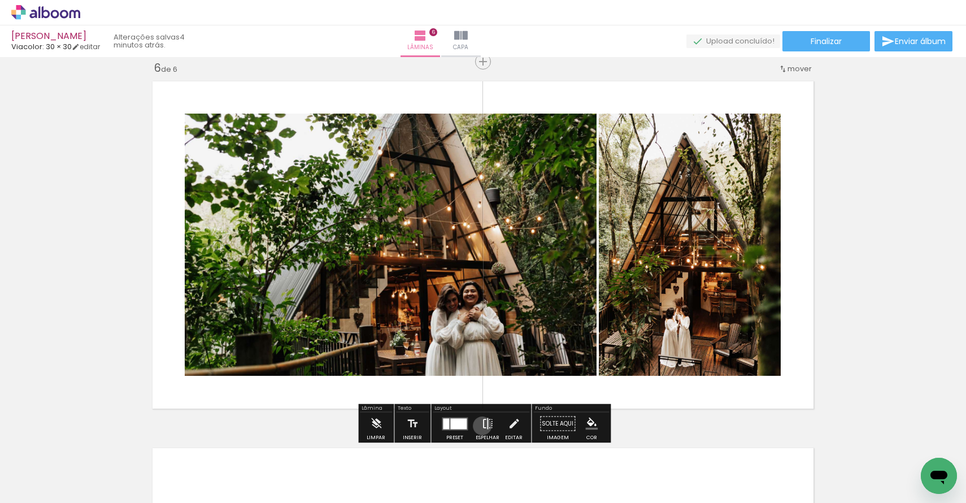
click at [482, 426] on iron-icon at bounding box center [488, 424] width 12 height 23
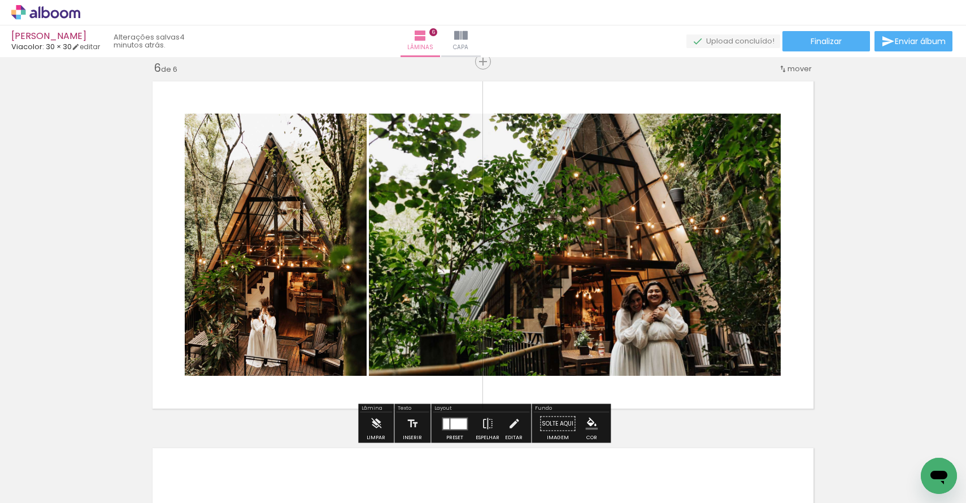
click at [450, 423] on div at bounding box center [458, 423] width 16 height 11
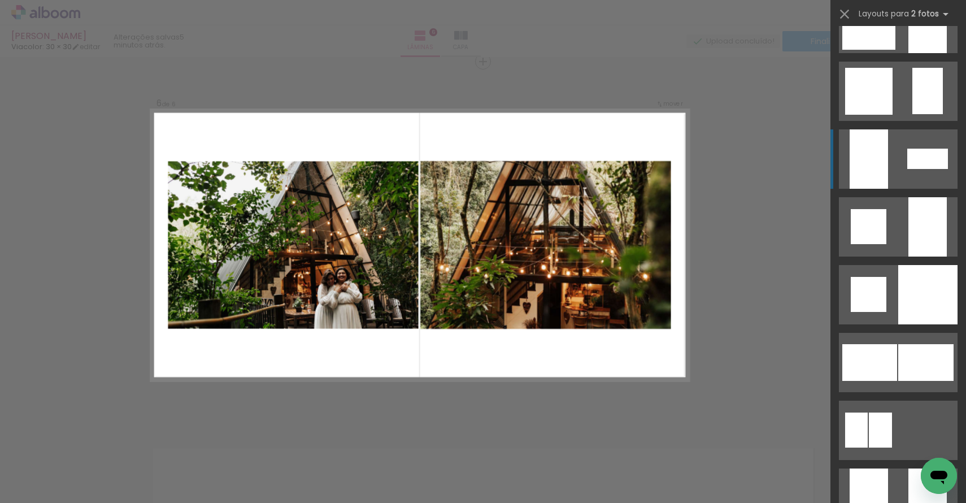
scroll to position [1196, 0]
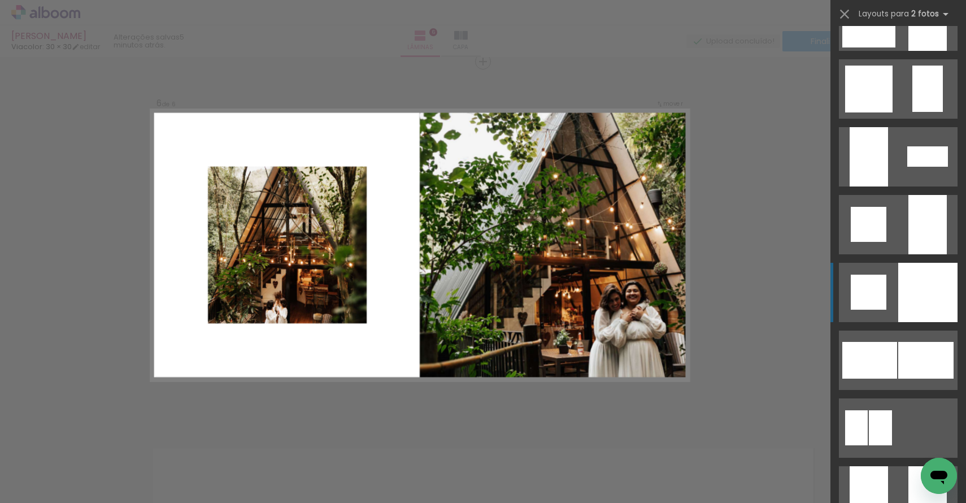
click at [909, 254] on div at bounding box center [928, 224] width 38 height 59
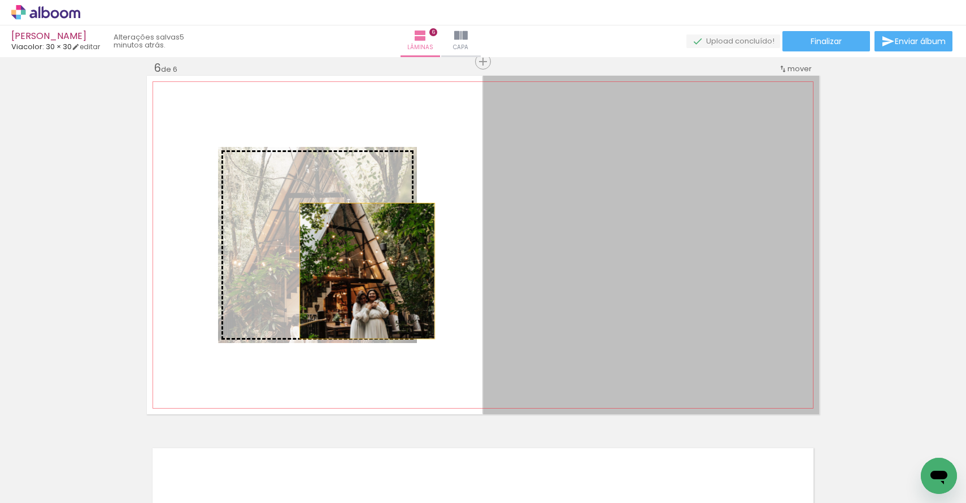
drag, startPoint x: 633, startPoint y: 268, endPoint x: 366, endPoint y: 272, distance: 266.8
click at [0, 0] on slot at bounding box center [0, 0] width 0 height 0
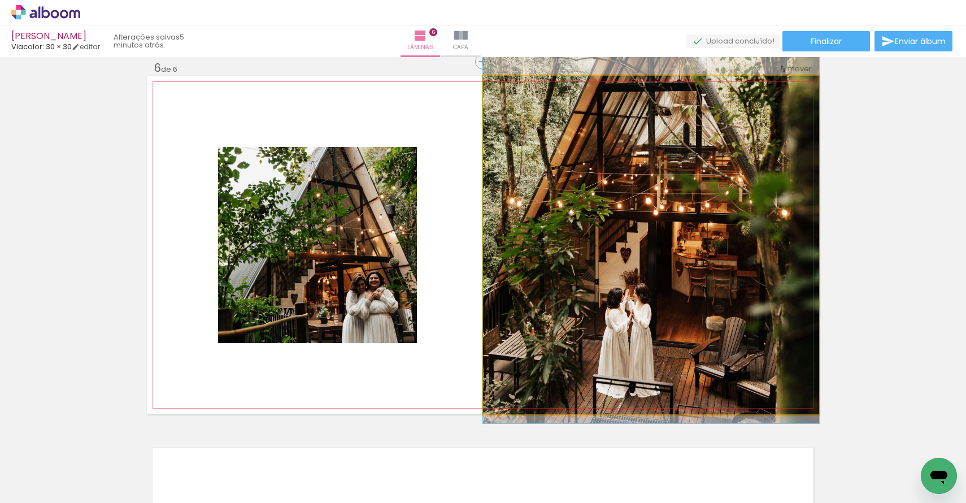
drag, startPoint x: 644, startPoint y: 291, endPoint x: 641, endPoint y: 216, distance: 74.1
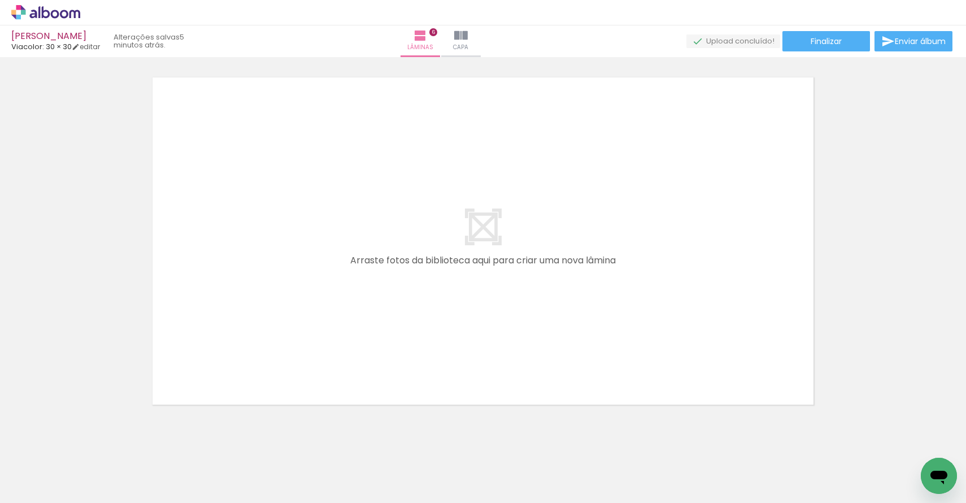
scroll to position [2234, 0]
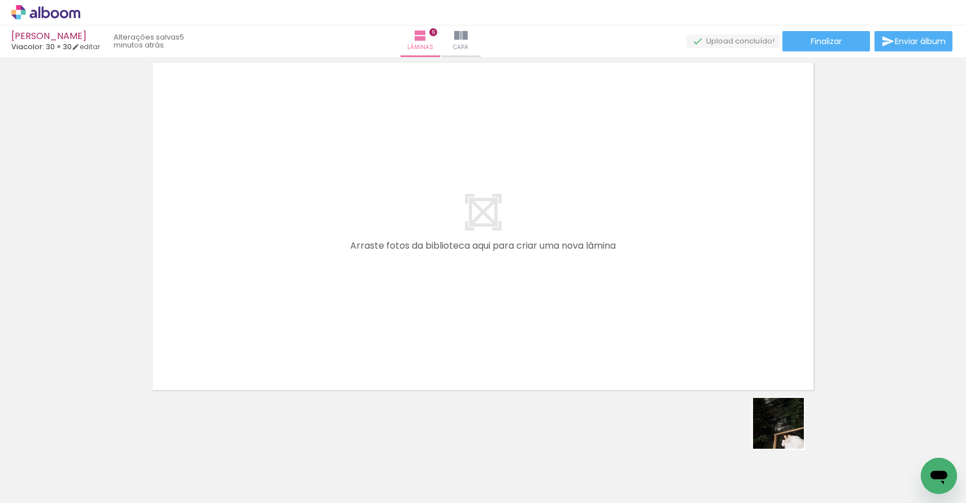
drag, startPoint x: 823, startPoint y: 468, endPoint x: 575, endPoint y: 337, distance: 280.6
click at [575, 337] on quentale-workspace at bounding box center [483, 251] width 966 height 503
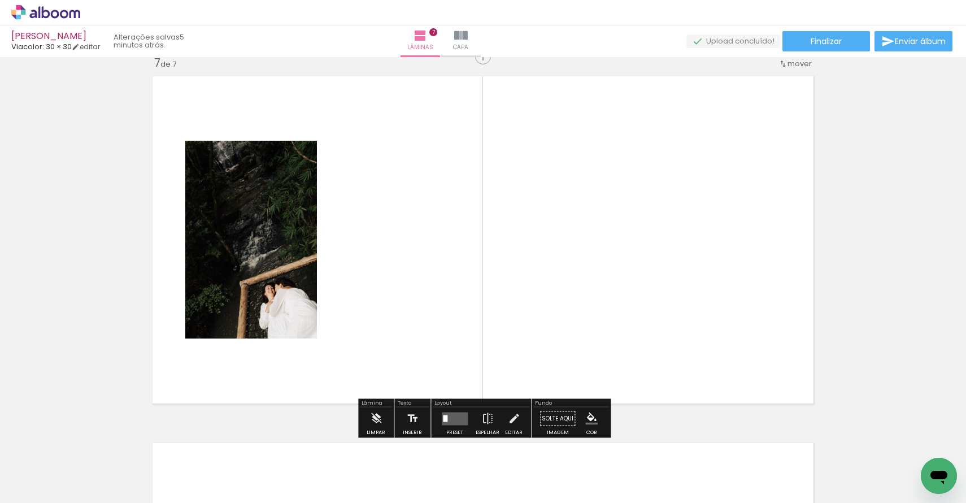
scroll to position [2215, 0]
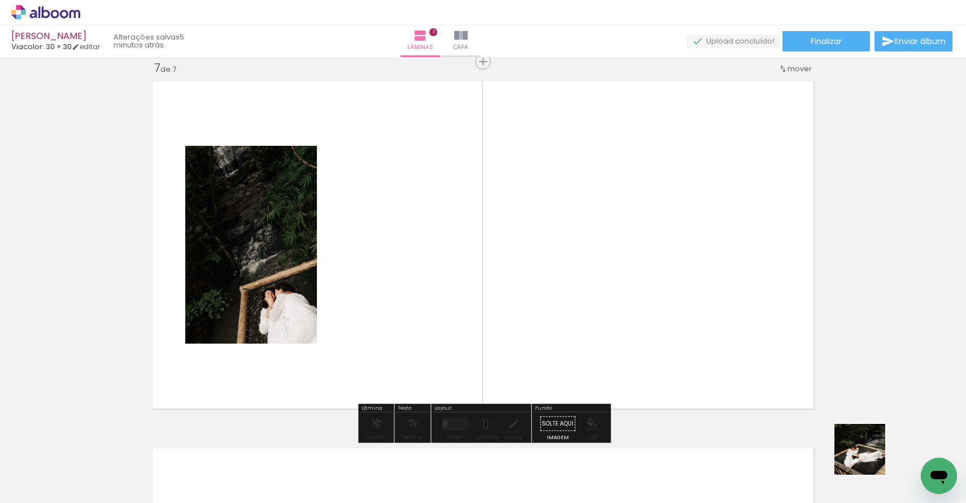
drag, startPoint x: 882, startPoint y: 464, endPoint x: 540, endPoint y: 330, distance: 366.9
click at [540, 330] on quentale-workspace at bounding box center [483, 251] width 966 height 503
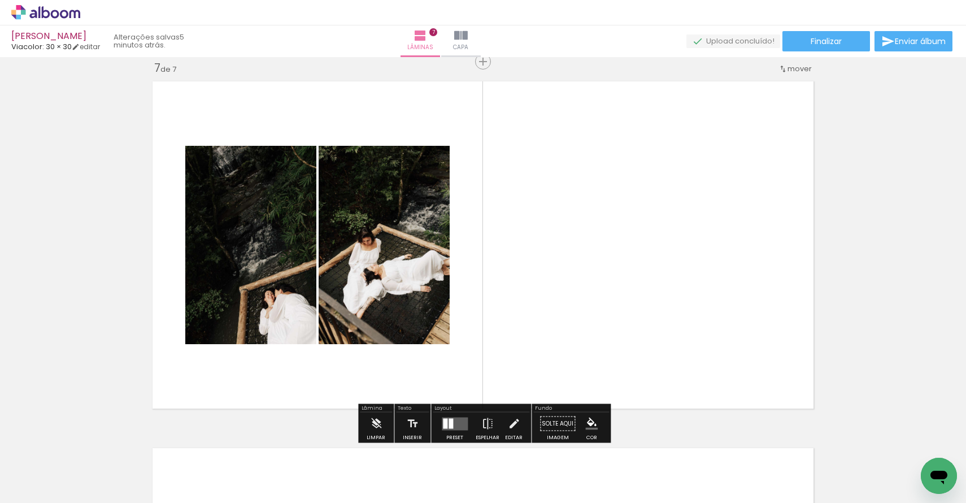
scroll to position [0, 731]
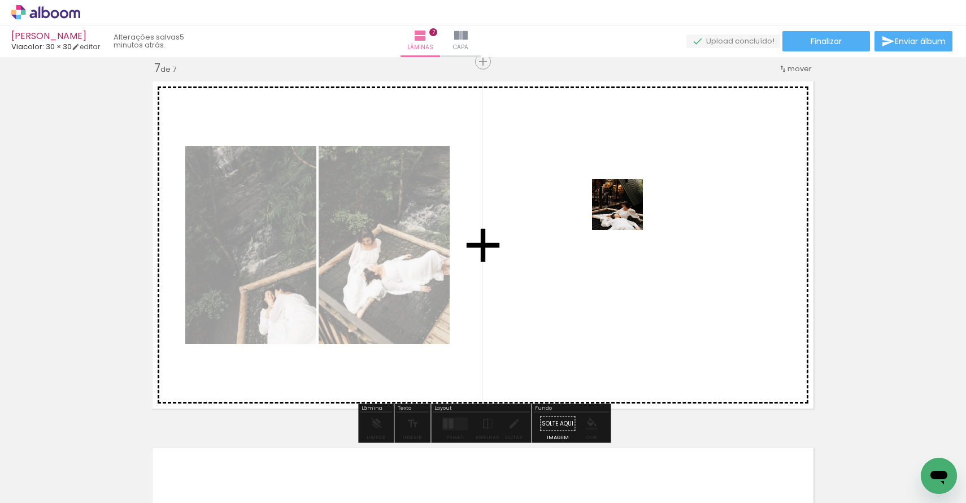
drag, startPoint x: 711, startPoint y: 482, endPoint x: 626, endPoint y: 213, distance: 281.5
click at [626, 213] on quentale-workspace at bounding box center [483, 251] width 966 height 503
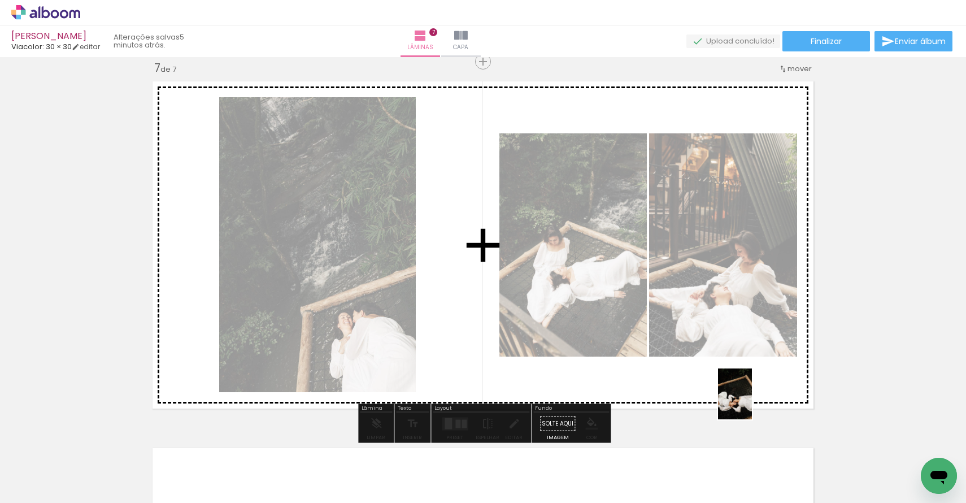
drag, startPoint x: 774, startPoint y: 470, endPoint x: 752, endPoint y: 402, distance: 71.3
click at [752, 402] on quentale-workspace at bounding box center [483, 251] width 966 height 503
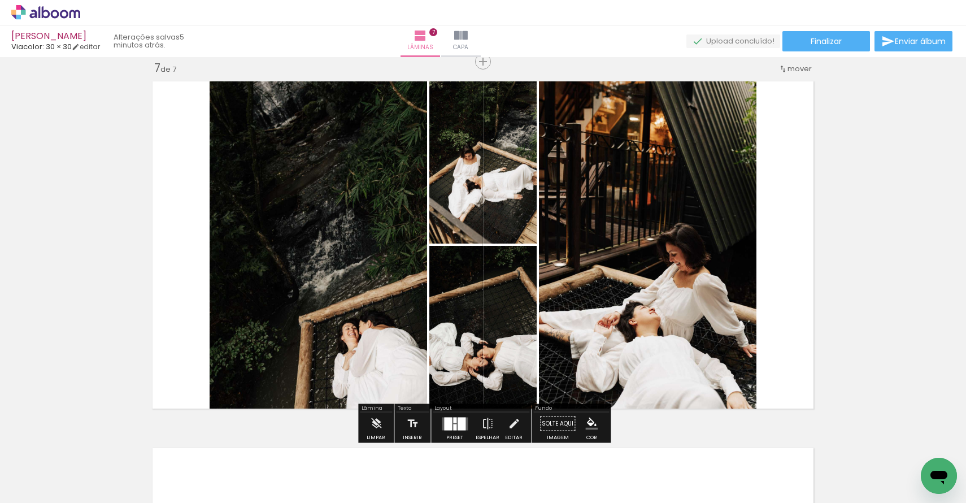
click at [462, 427] on div at bounding box center [462, 423] width 8 height 13
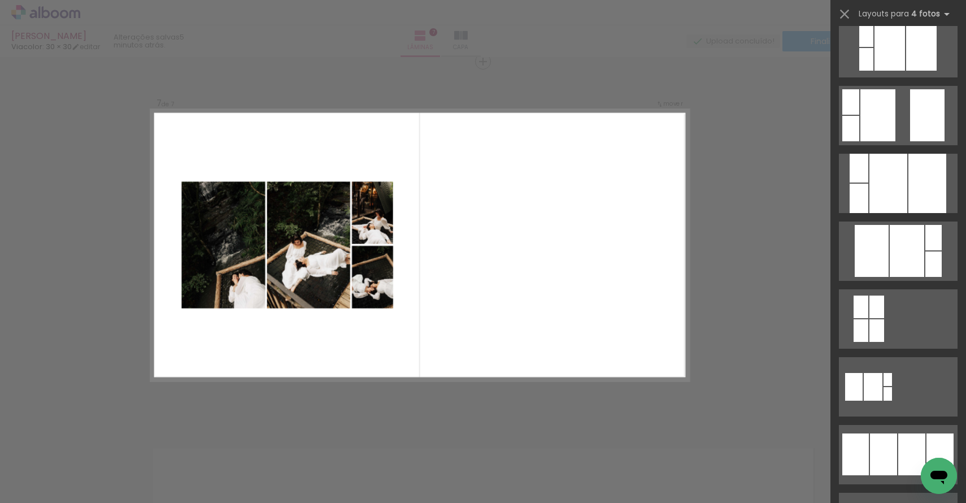
scroll to position [432, 0]
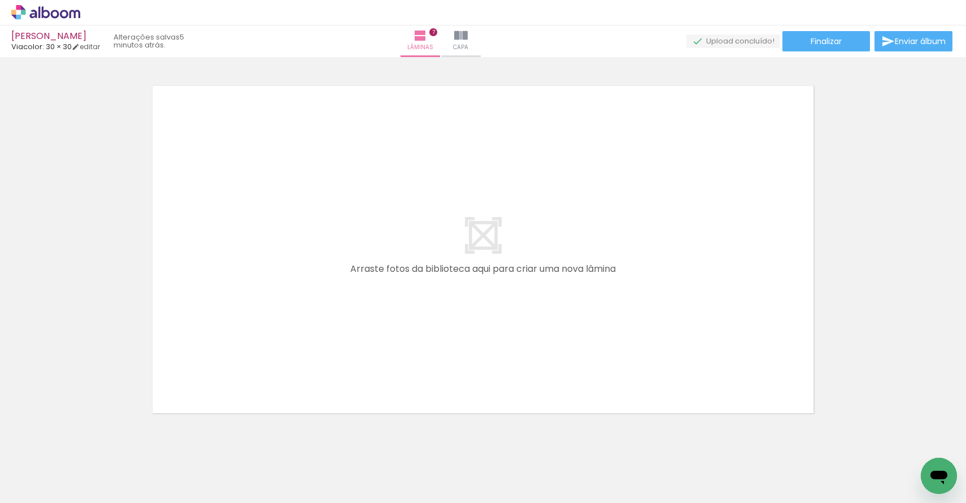
scroll to position [0, 1091]
drag, startPoint x: 481, startPoint y: 463, endPoint x: 447, endPoint y: 393, distance: 77.9
click at [447, 393] on quentale-workspace at bounding box center [483, 251] width 966 height 503
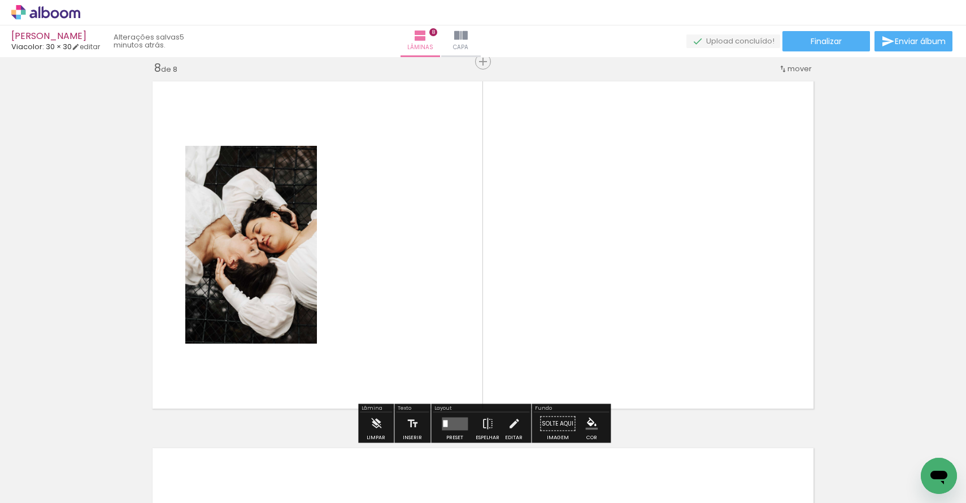
scroll to position [2582, 0]
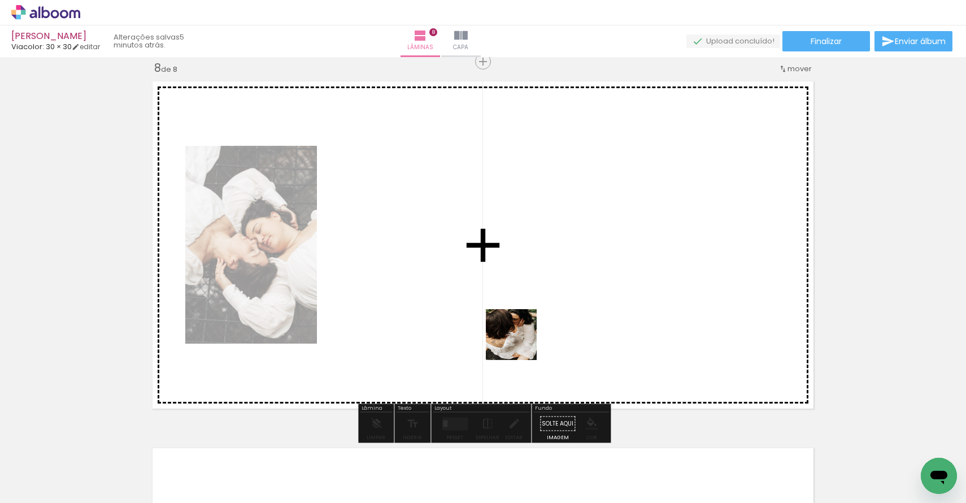
drag, startPoint x: 556, startPoint y: 470, endPoint x: 519, endPoint y: 343, distance: 131.7
click at [519, 343] on quentale-workspace at bounding box center [483, 251] width 966 height 503
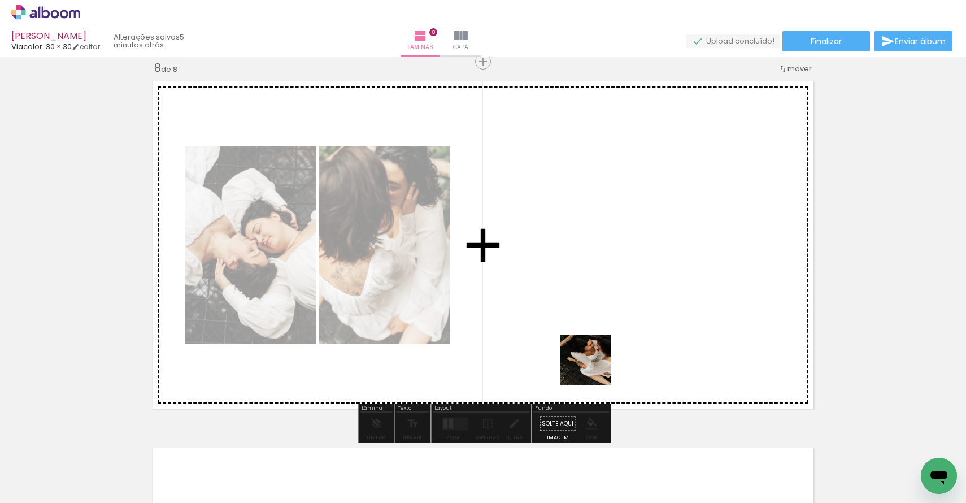
drag, startPoint x: 612, startPoint y: 478, endPoint x: 586, endPoint y: 305, distance: 174.3
click at [586, 305] on quentale-workspace at bounding box center [483, 251] width 966 height 503
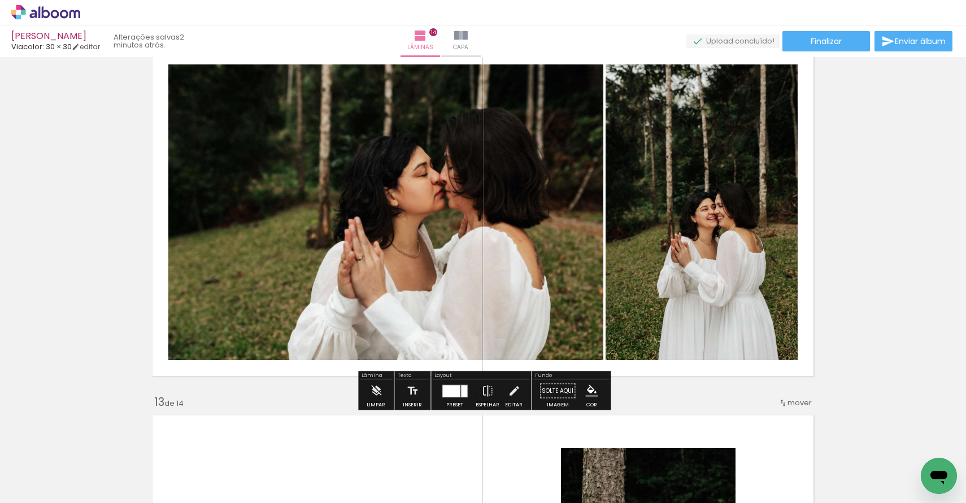
scroll to position [0, 1915]
click at [463, 398] on div at bounding box center [455, 391] width 31 height 23
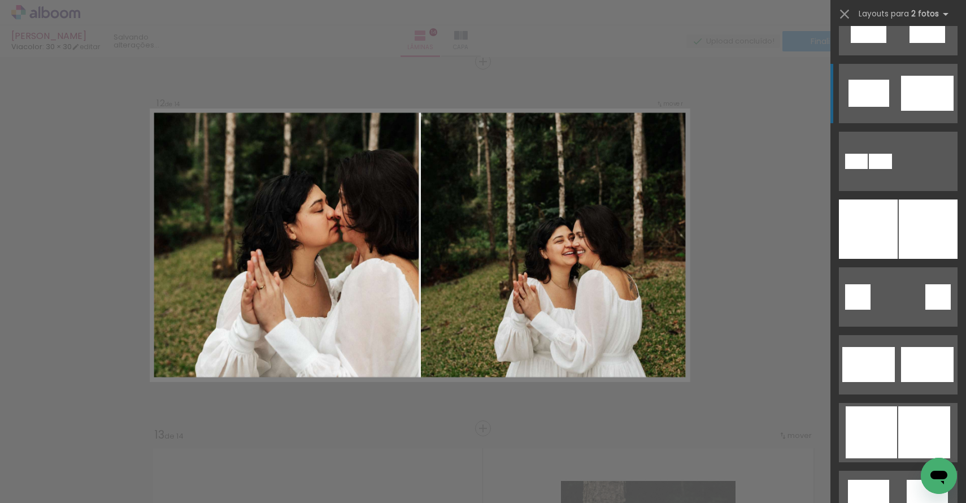
scroll to position [2364, 0]
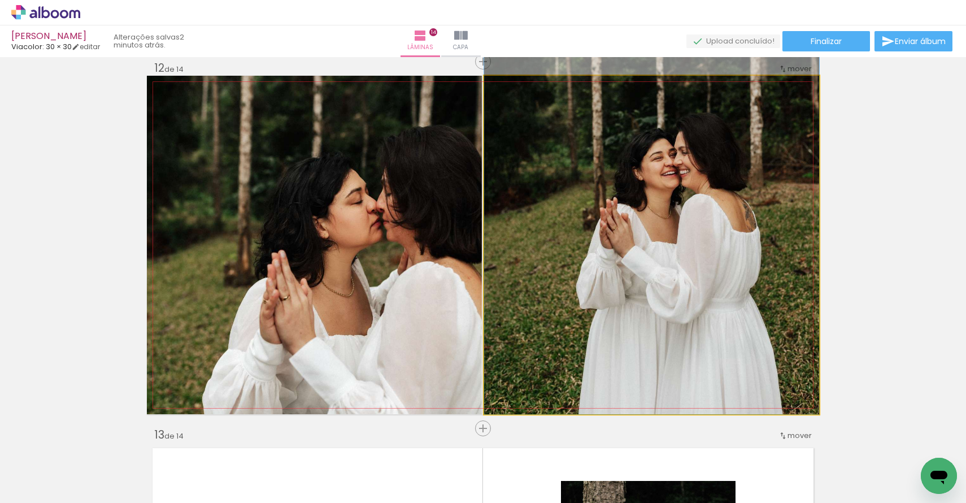
drag, startPoint x: 693, startPoint y: 250, endPoint x: 728, endPoint y: 145, distance: 110.1
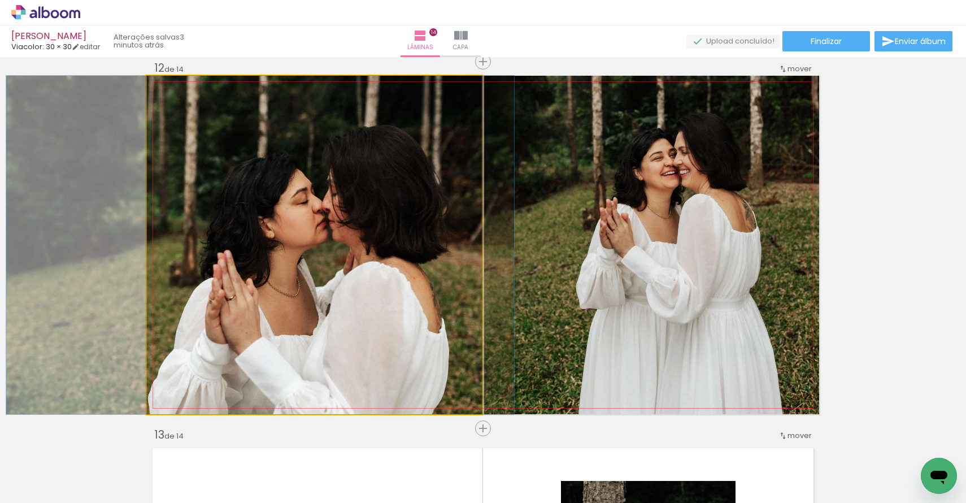
drag, startPoint x: 302, startPoint y: 180, endPoint x: 249, endPoint y: 181, distance: 53.7
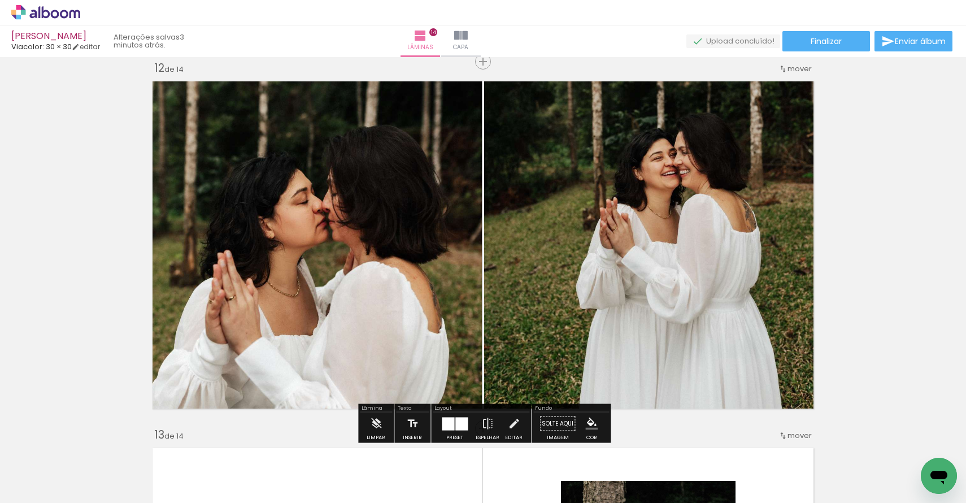
click at [444, 422] on div at bounding box center [448, 423] width 12 height 13
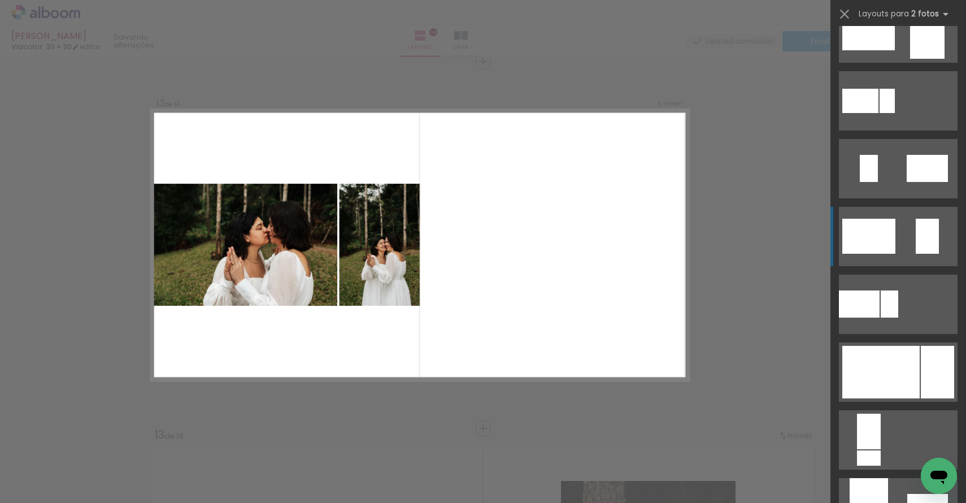
scroll to position [226, 0]
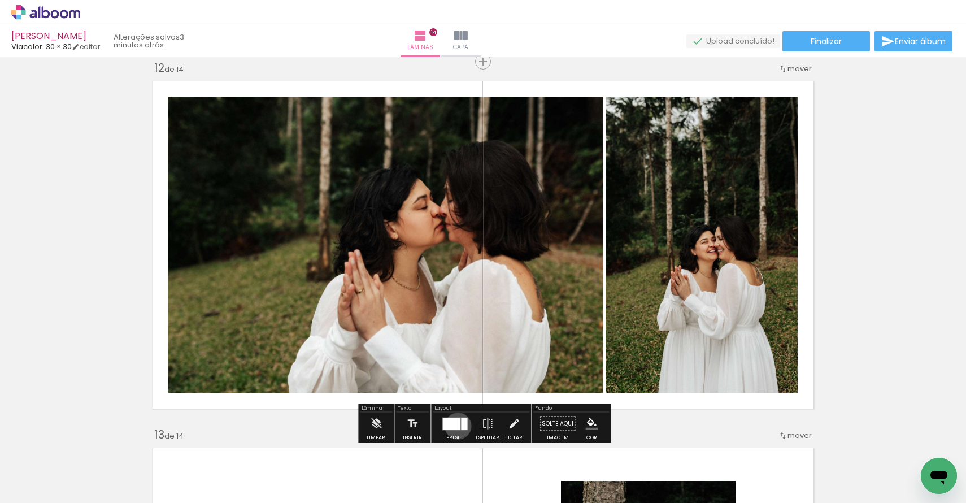
click at [456, 426] on div at bounding box center [452, 424] width 18 height 12
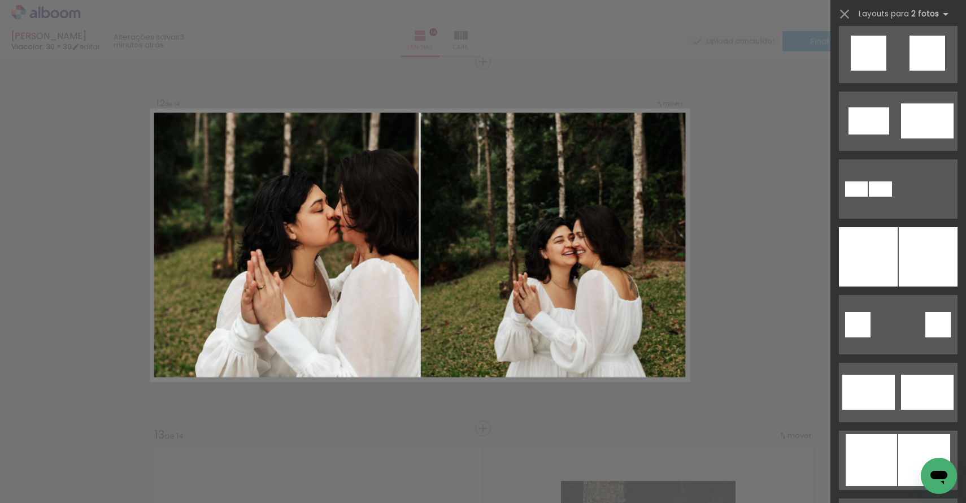
scroll to position [2322, 0]
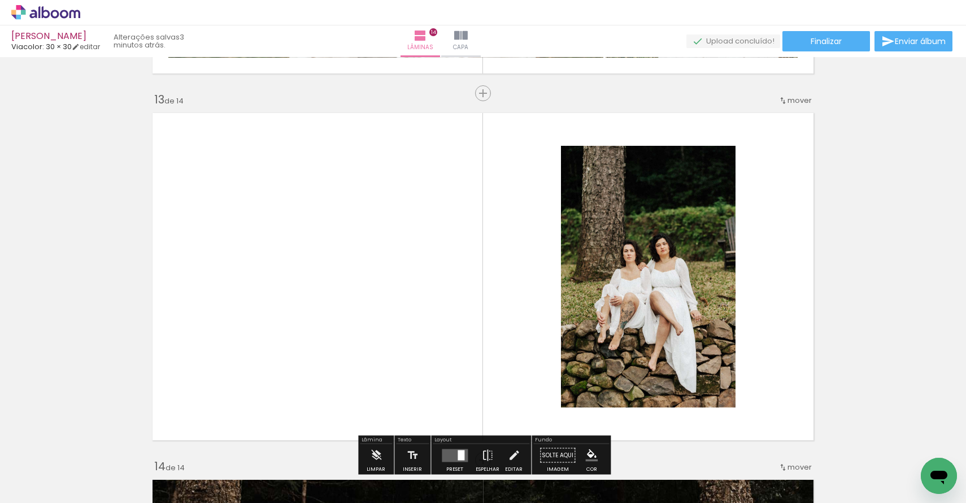
scroll to position [4401, 0]
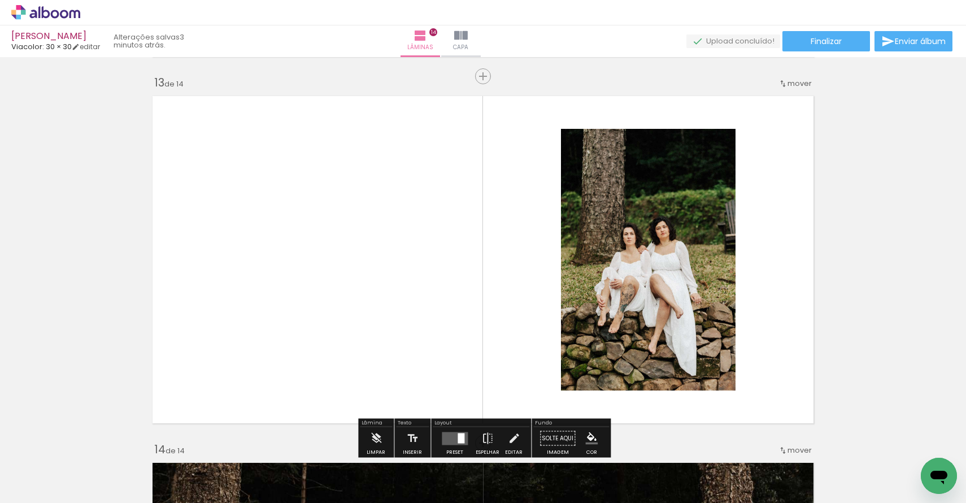
click at [794, 83] on span "mover" at bounding box center [800, 83] width 24 height 11
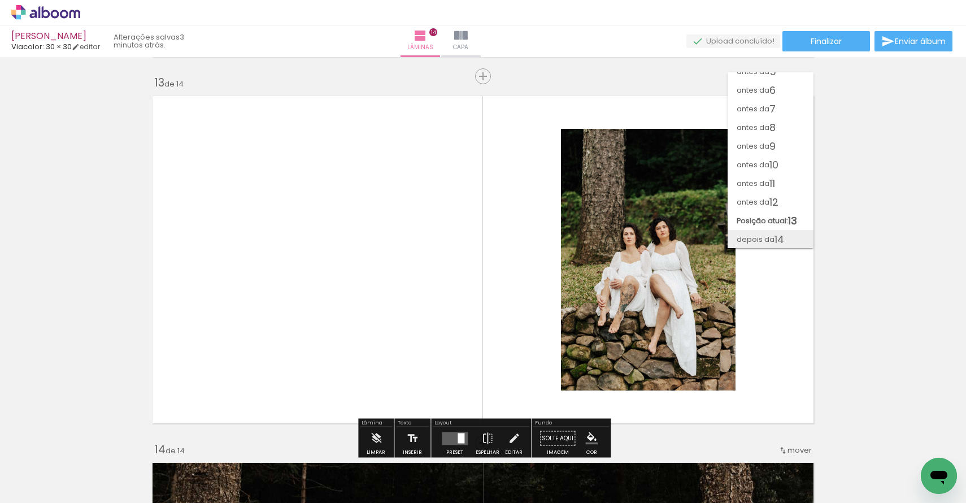
click at [771, 242] on span "depois da" at bounding box center [756, 239] width 38 height 19
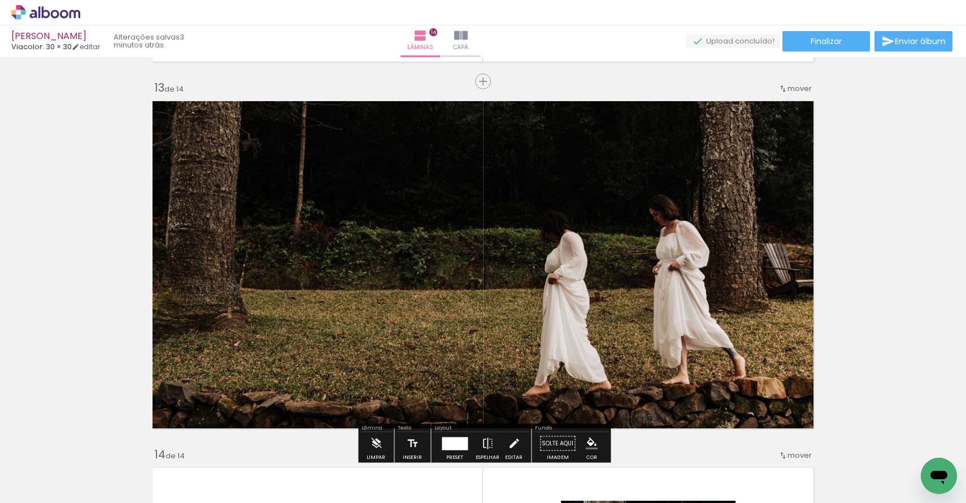
scroll to position [4398, 0]
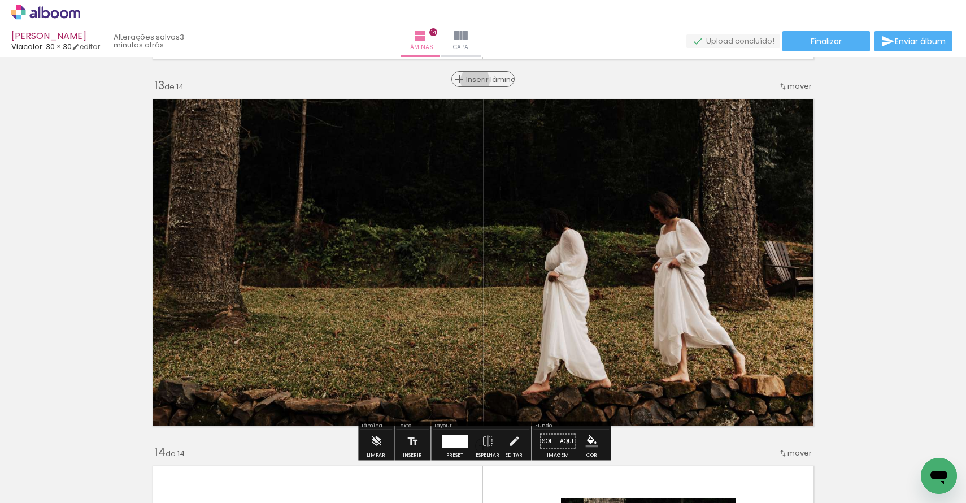
click at [489, 80] on span "Inserir lâmina" at bounding box center [488, 79] width 44 height 7
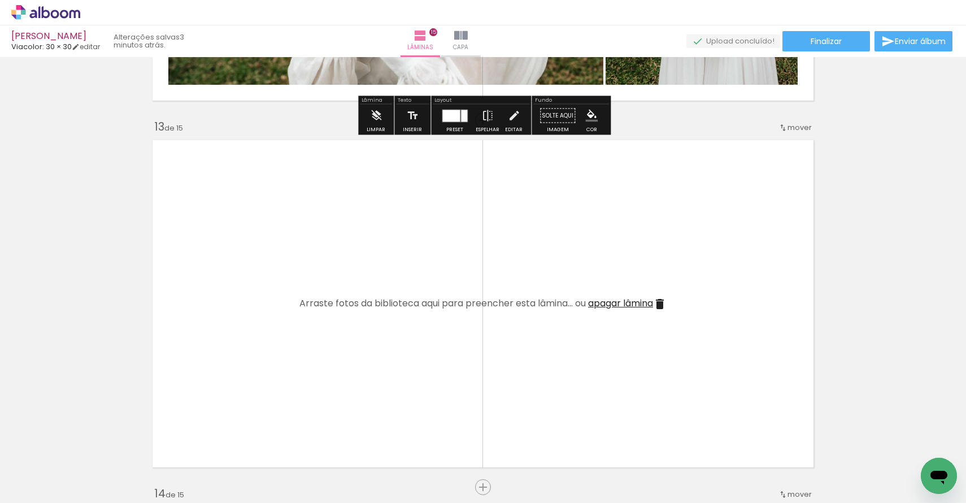
scroll to position [4387, 0]
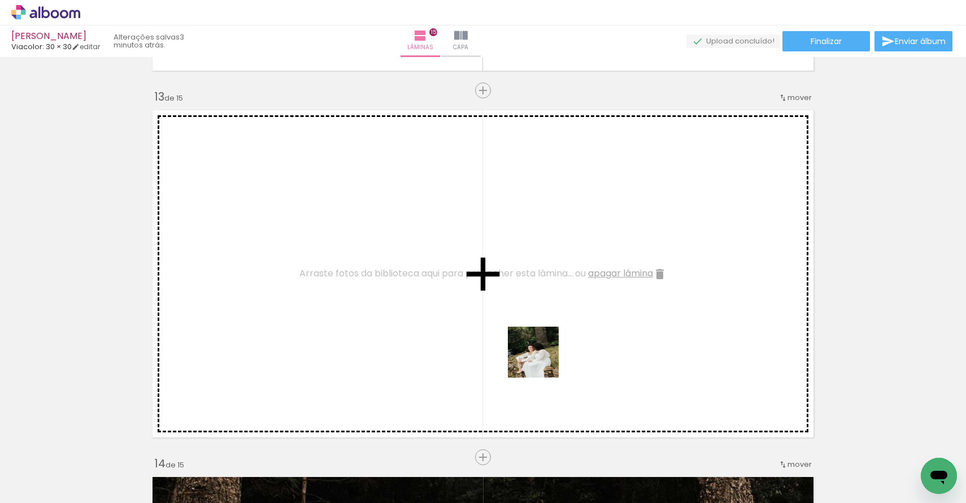
drag, startPoint x: 613, startPoint y: 455, endPoint x: 503, endPoint y: 330, distance: 166.2
click at [503, 330] on quentale-workspace at bounding box center [483, 251] width 966 height 503
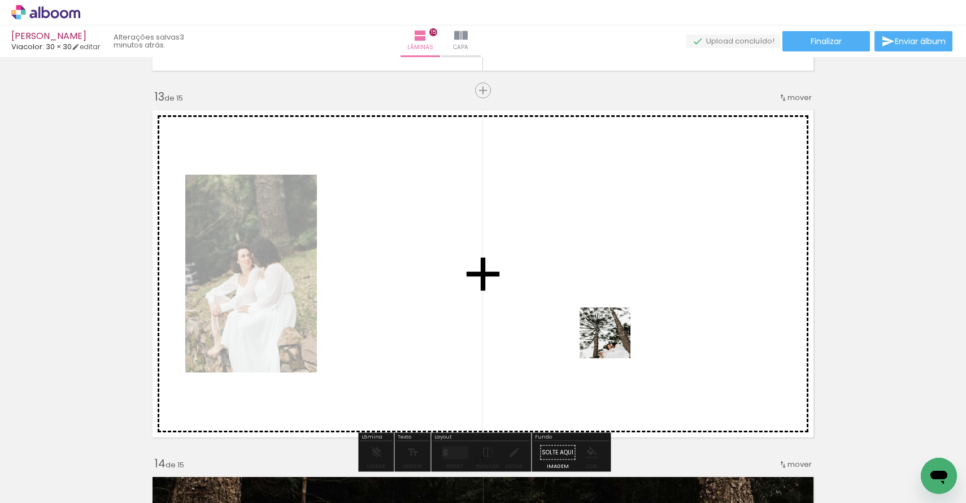
drag, startPoint x: 670, startPoint y: 477, endPoint x: 609, endPoint y: 328, distance: 161.2
click at [609, 328] on quentale-workspace at bounding box center [483, 251] width 966 height 503
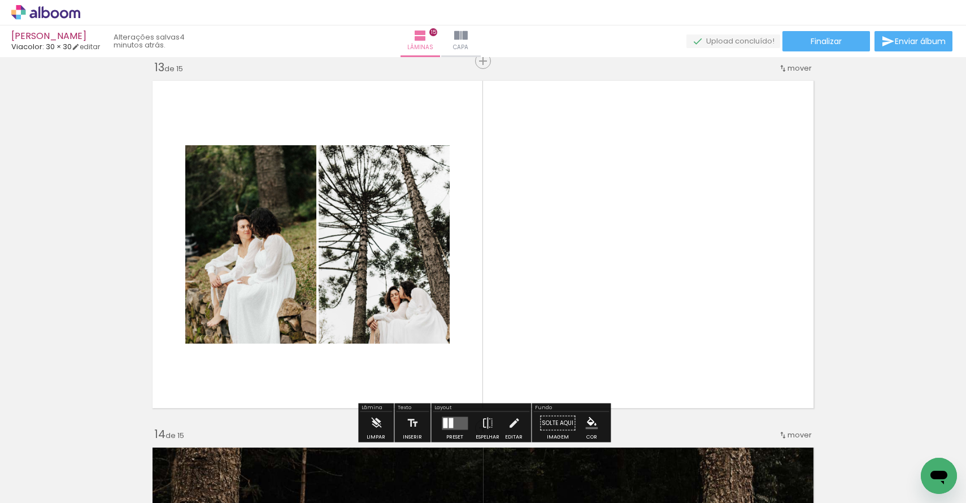
scroll to position [4417, 0]
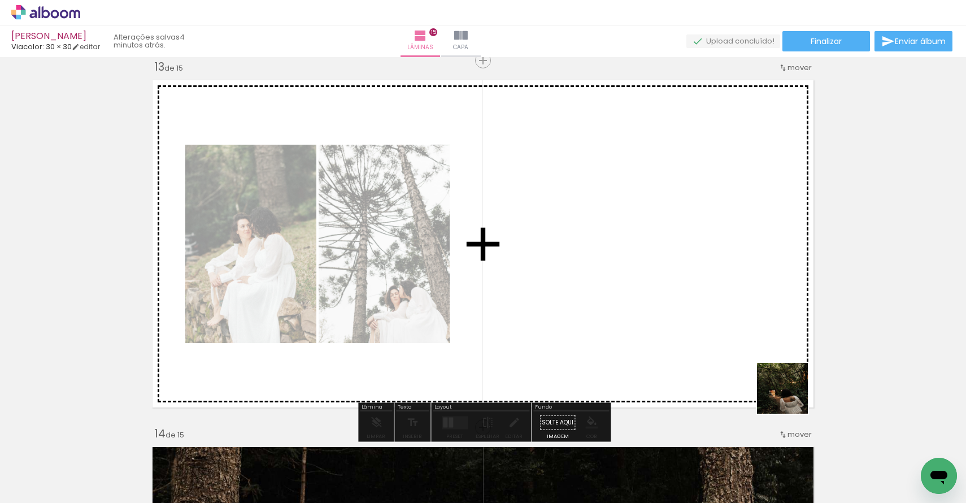
drag, startPoint x: 921, startPoint y: 456, endPoint x: 744, endPoint y: 361, distance: 200.8
click at [744, 361] on quentale-workspace at bounding box center [483, 251] width 966 height 503
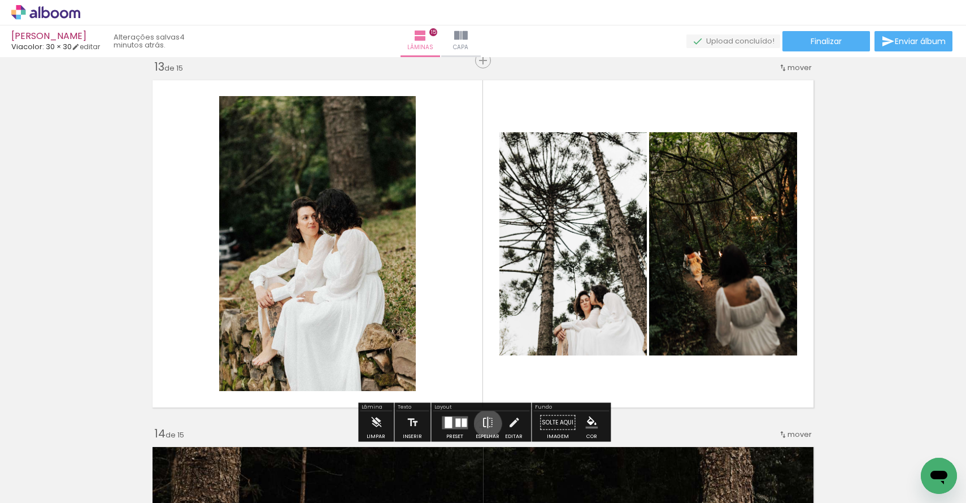
click at [486, 423] on iron-icon at bounding box center [488, 422] width 12 height 23
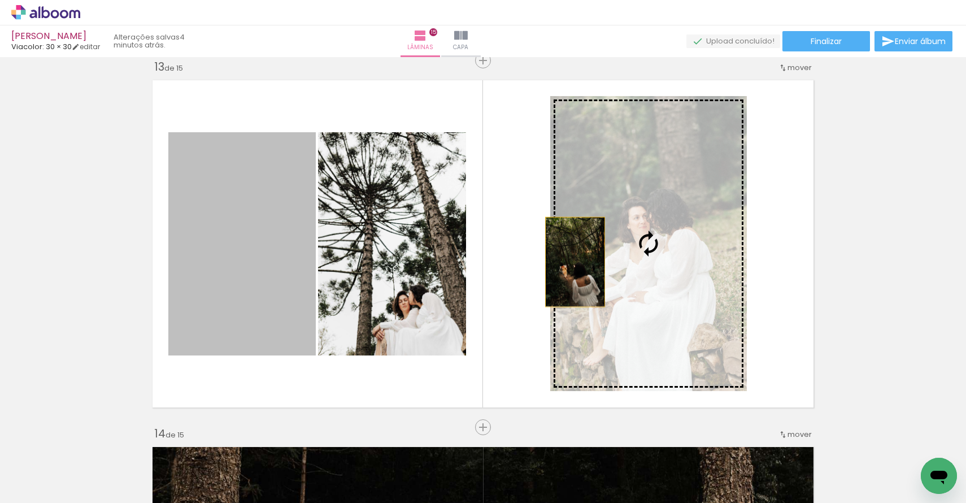
drag, startPoint x: 268, startPoint y: 233, endPoint x: 575, endPoint y: 263, distance: 308.4
click at [0, 0] on slot at bounding box center [0, 0] width 0 height 0
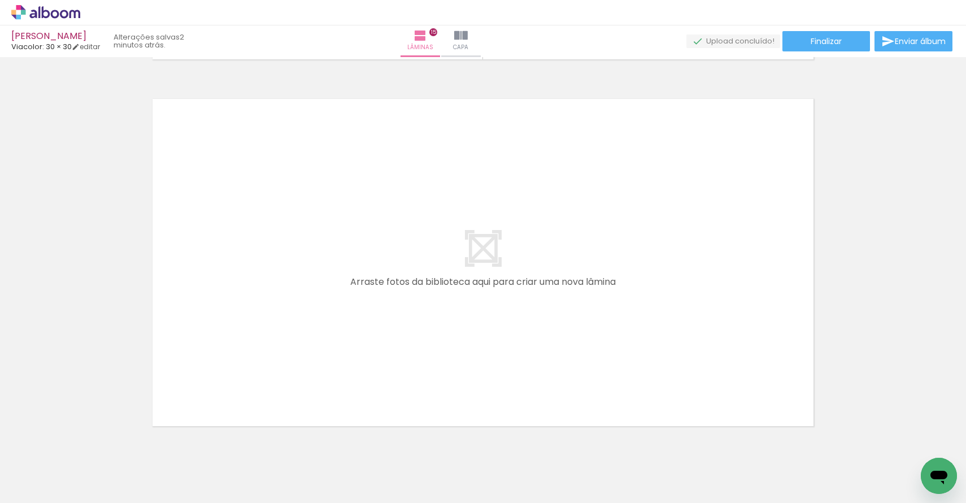
scroll to position [5538, 0]
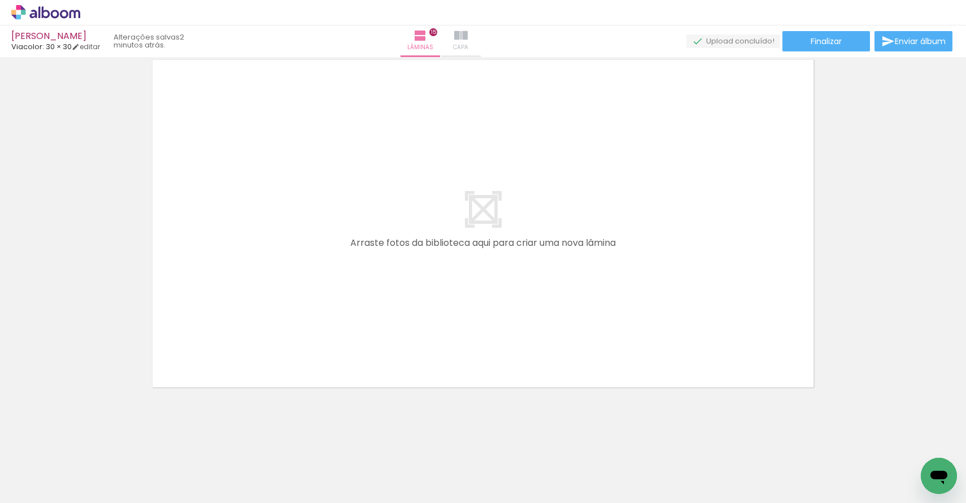
click at [481, 40] on paper-button "Capa" at bounding box center [461, 41] width 40 height 32
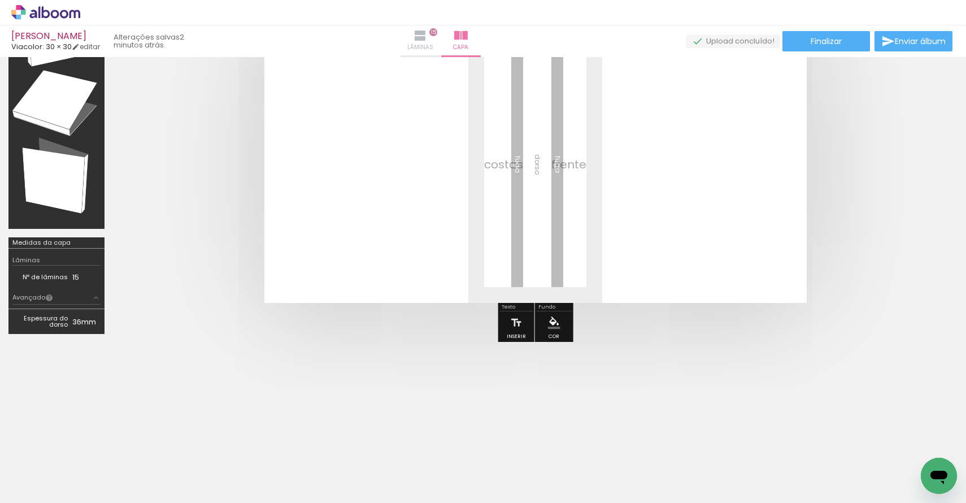
click at [427, 36] on iron-icon at bounding box center [421, 36] width 14 height 14
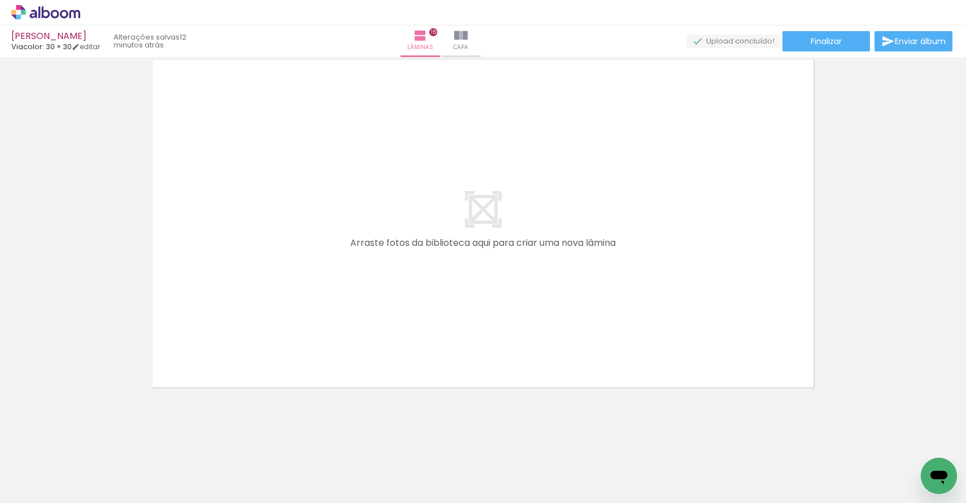
scroll to position [0, 1915]
click at [468, 37] on iron-icon at bounding box center [461, 36] width 14 height 14
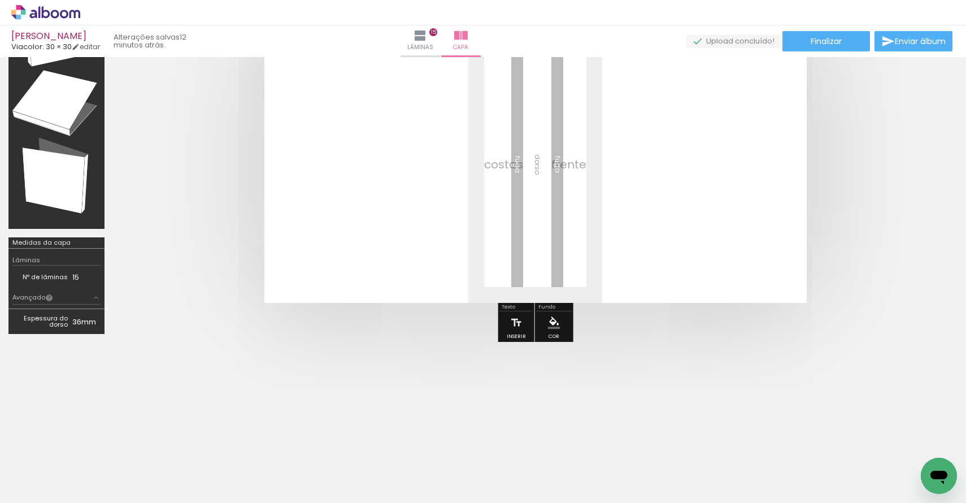
click at [54, 491] on span "Adicionar Fotos" at bounding box center [40, 488] width 34 height 12
click at [0, 0] on input "file" at bounding box center [0, 0] width 0 height 0
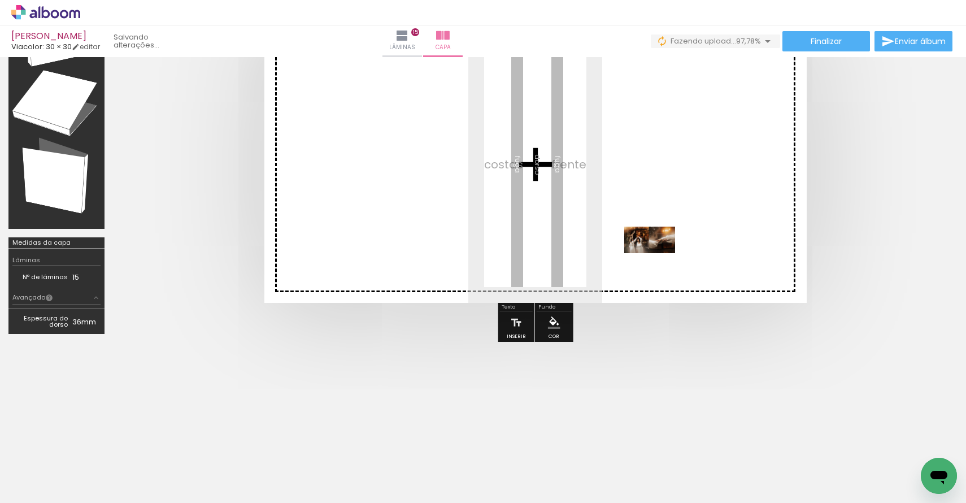
drag, startPoint x: 905, startPoint y: 461, endPoint x: 658, endPoint y: 261, distance: 318.2
click at [658, 261] on quentale-workspace at bounding box center [483, 251] width 966 height 503
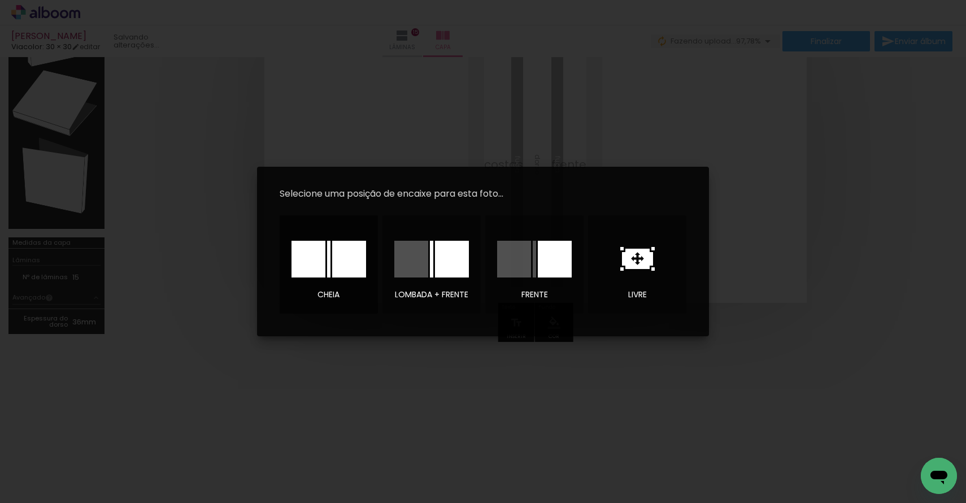
click at [344, 267] on div at bounding box center [349, 259] width 34 height 37
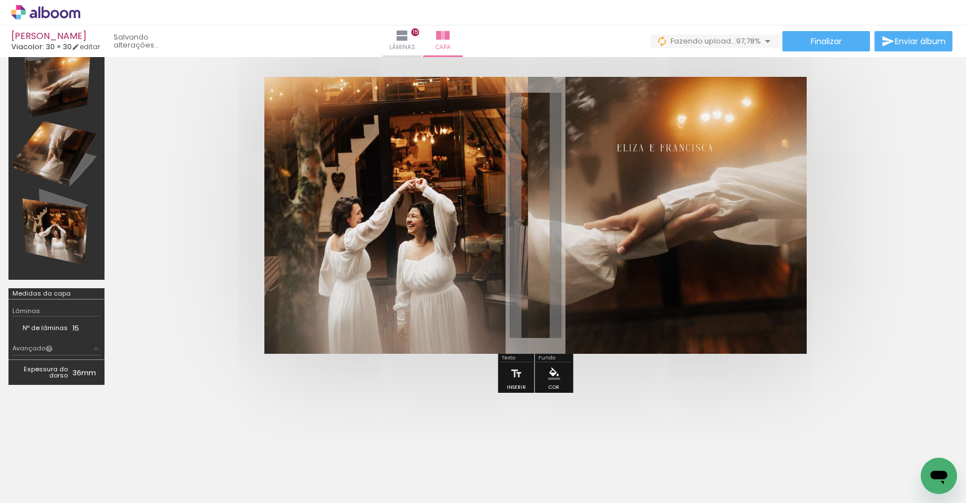
scroll to position [45, 0]
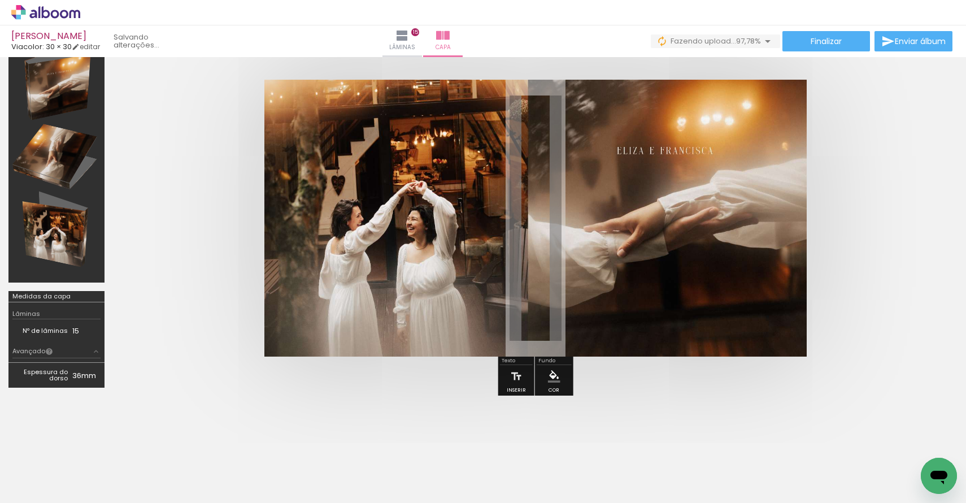
click at [827, 54] on div "ELIZA E FRAN Viacolor: 30 × 30 editar Lâminas 15 Capa Finalizar Enviar álbum" at bounding box center [483, 28] width 966 height 57
click at [833, 48] on paper-button "Finalizar" at bounding box center [827, 41] width 88 height 20
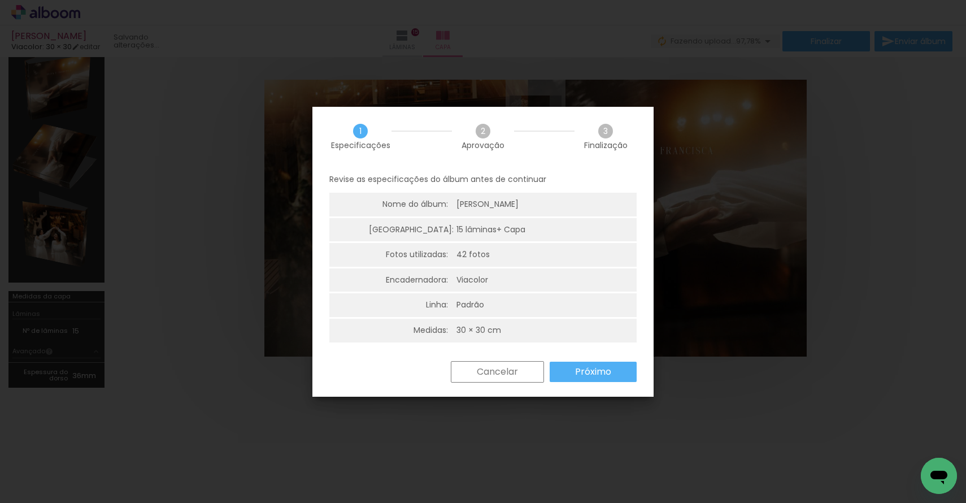
click at [0, 0] on slot "Próximo" at bounding box center [0, 0] width 0 height 0
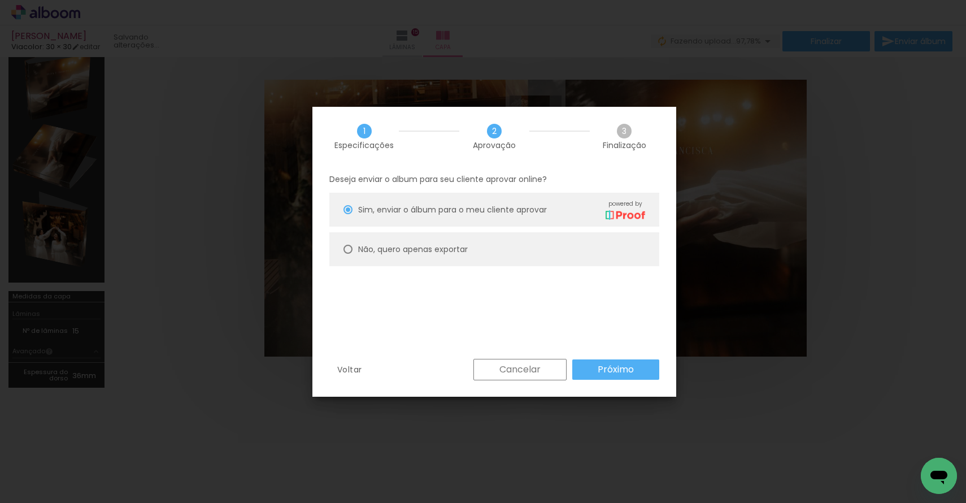
click at [589, 372] on paper-button "Próximo" at bounding box center [616, 369] width 87 height 20
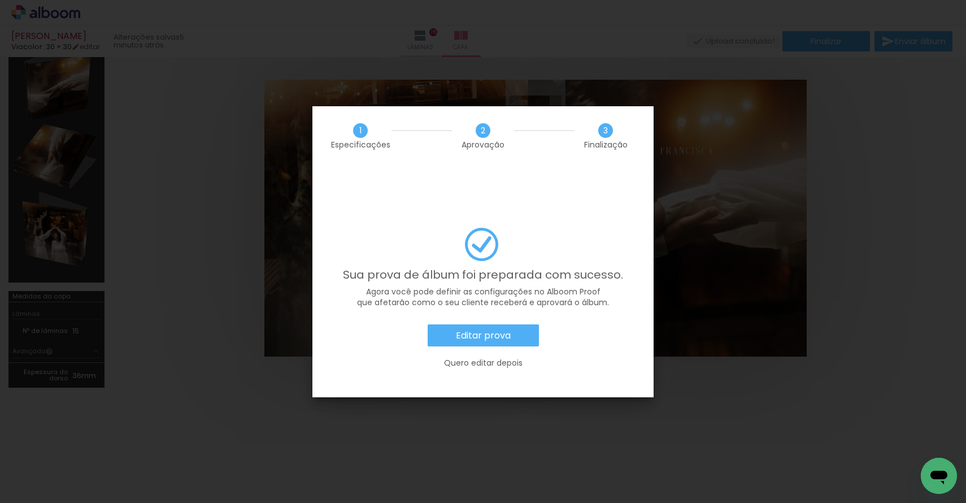
scroll to position [0, 1978]
click at [0, 0] on slot "Editar prova" at bounding box center [0, 0] width 0 height 0
